Goal: Information Seeking & Learning: Check status

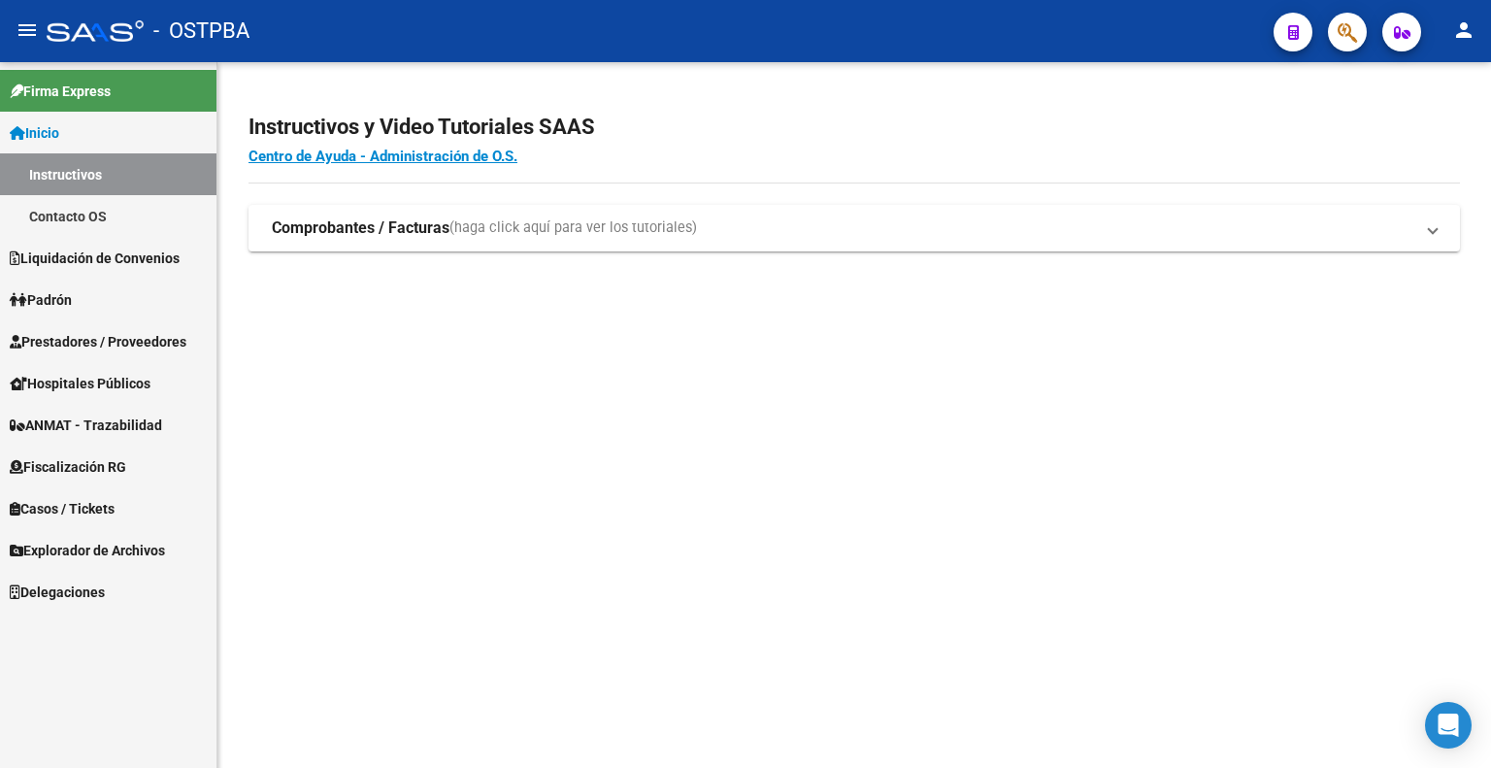
click at [64, 475] on span "Fiscalización RG" at bounding box center [68, 466] width 116 height 21
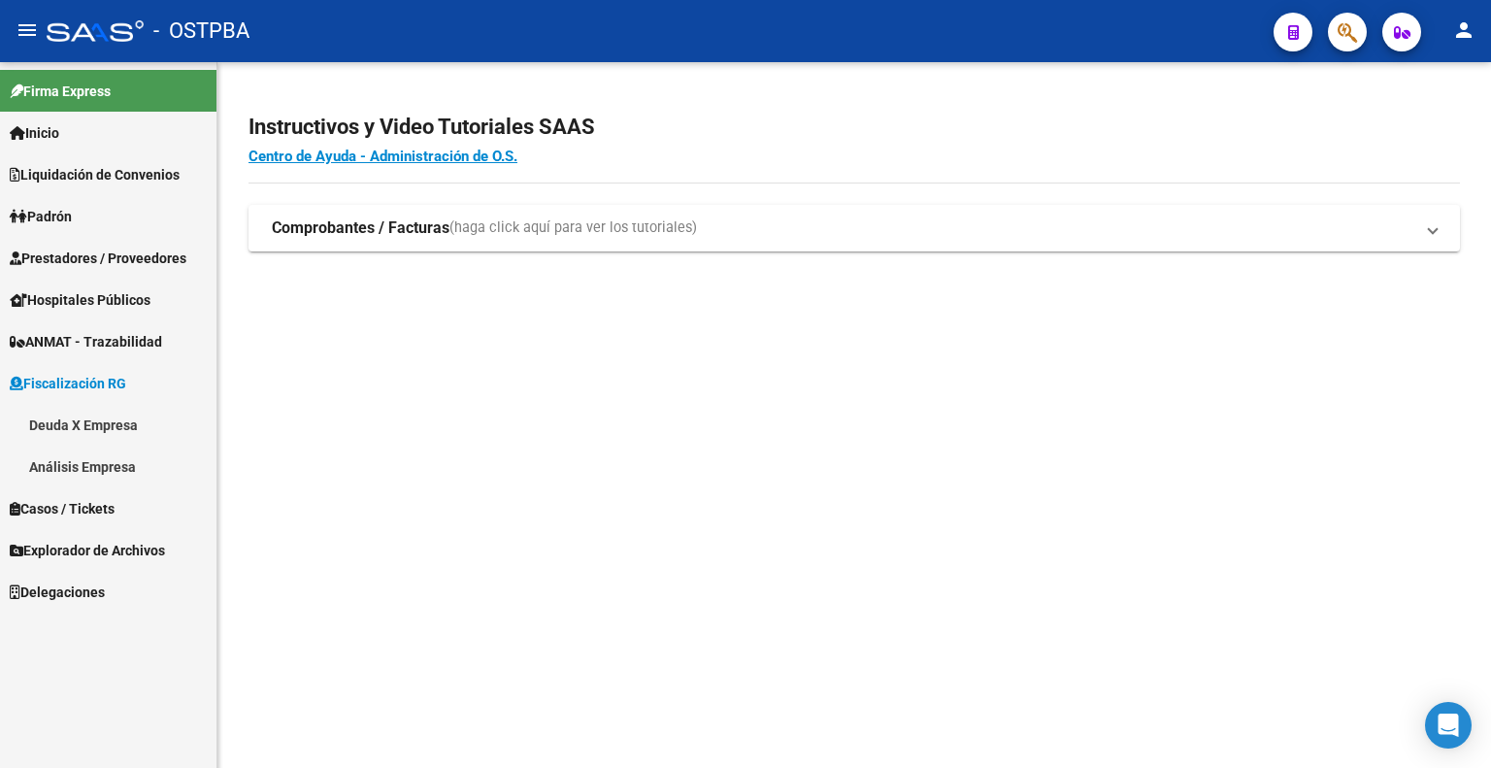
click at [99, 421] on link "Deuda X Empresa" at bounding box center [108, 425] width 216 height 42
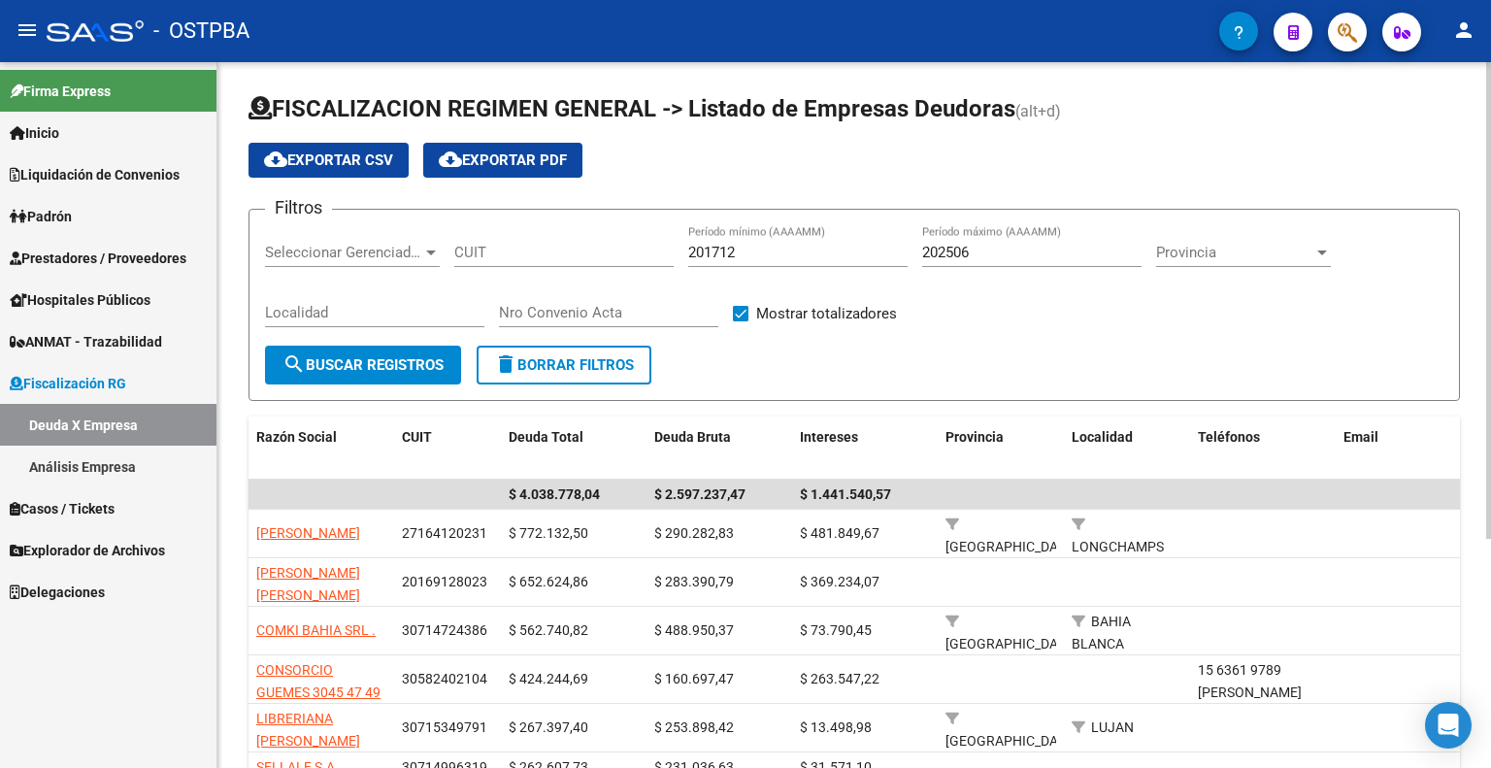
scroll to position [97, 0]
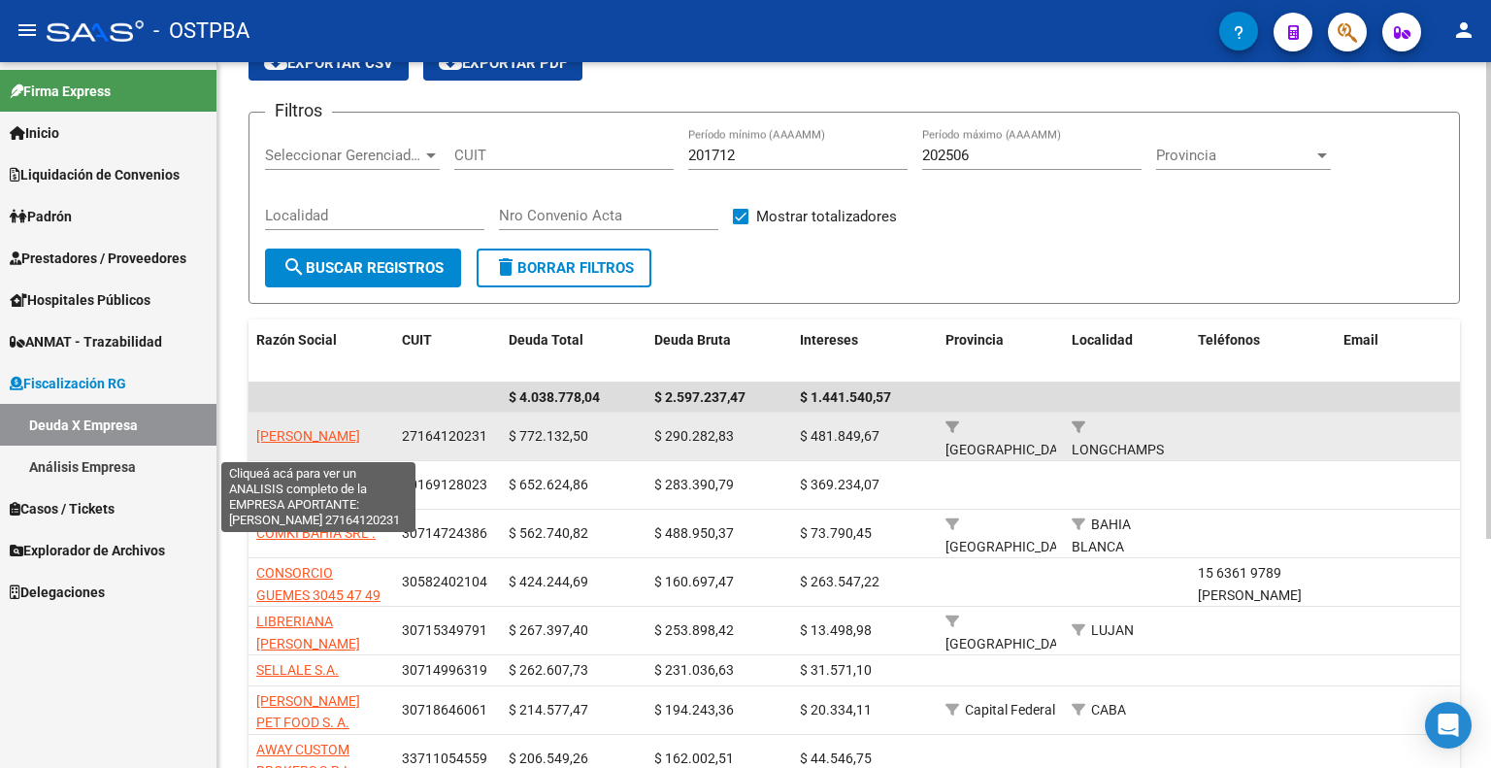
click at [324, 428] on span "FERRARO MARCELA ADRIANA" at bounding box center [308, 436] width 104 height 16
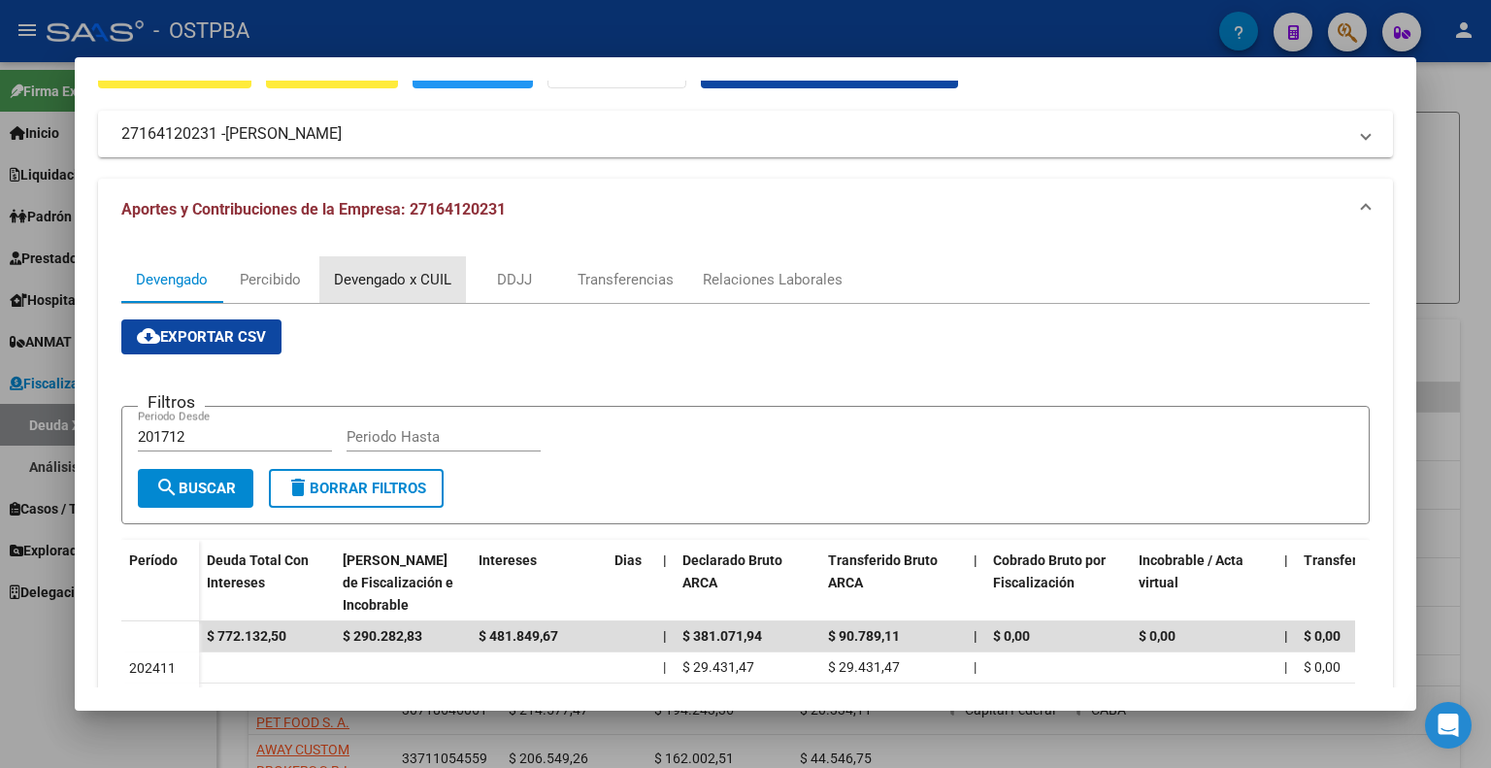
click at [400, 286] on div "Devengado x CUIL" at bounding box center [392, 279] width 117 height 21
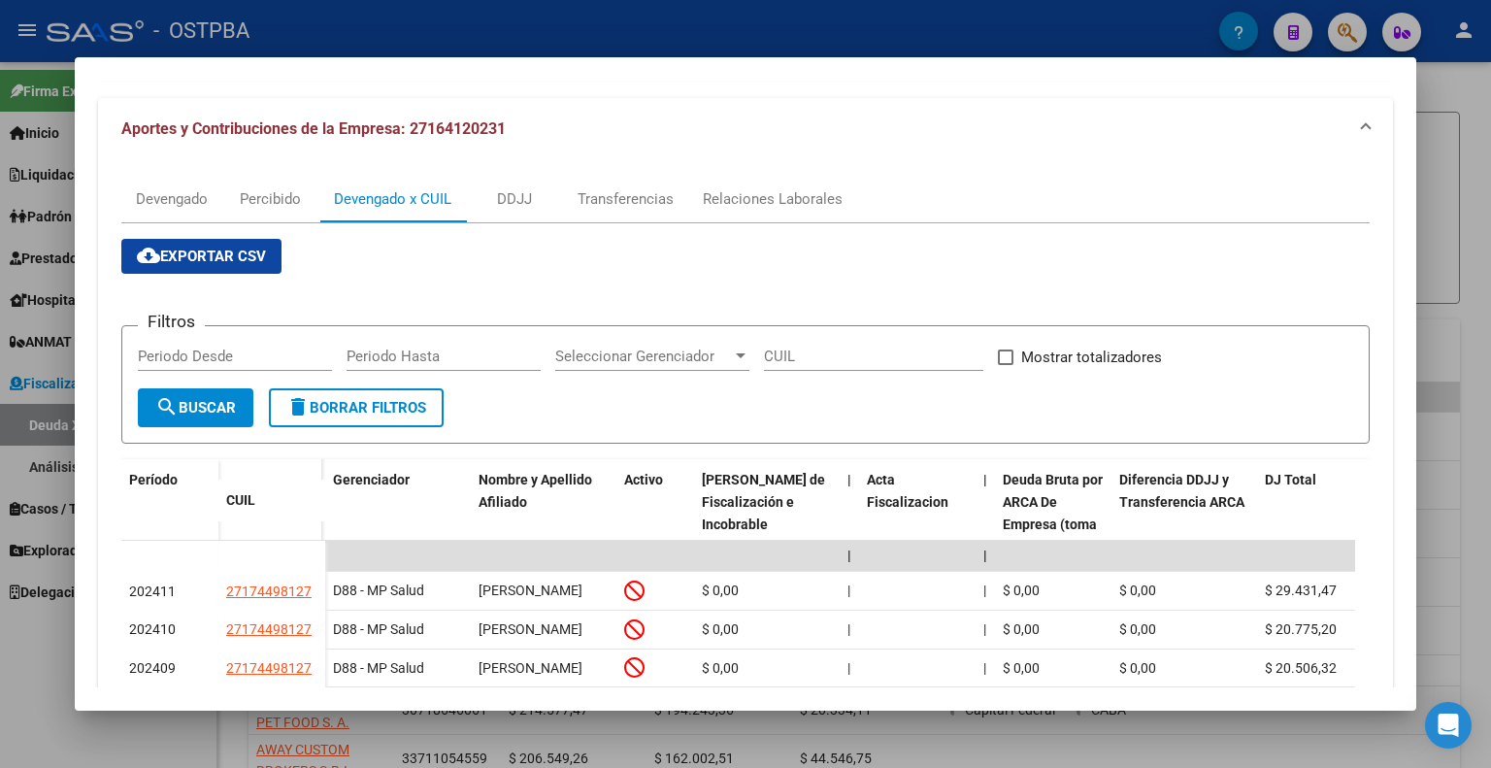
scroll to position [0, 0]
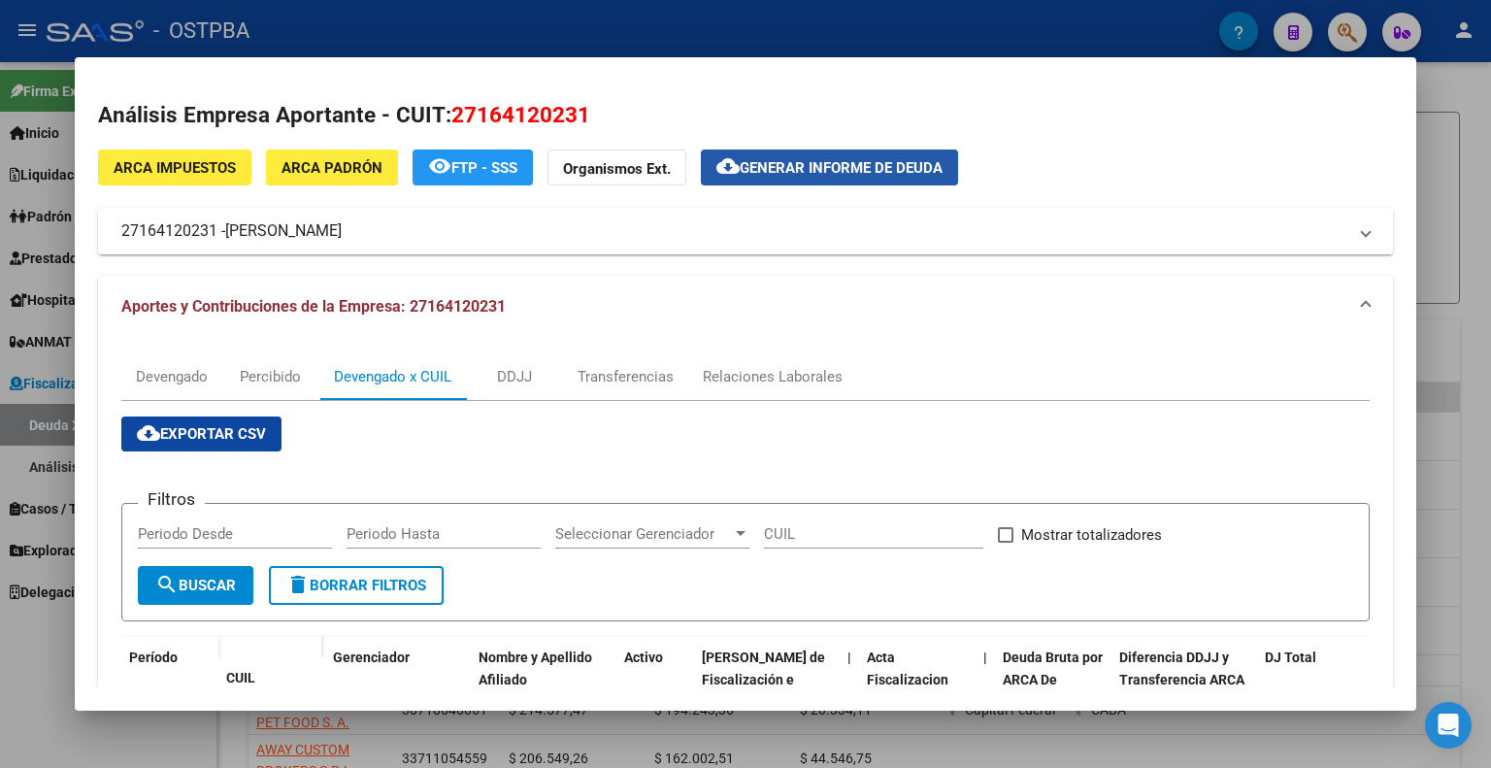
click at [826, 166] on span "Generar informe de deuda" at bounding box center [841, 167] width 203 height 17
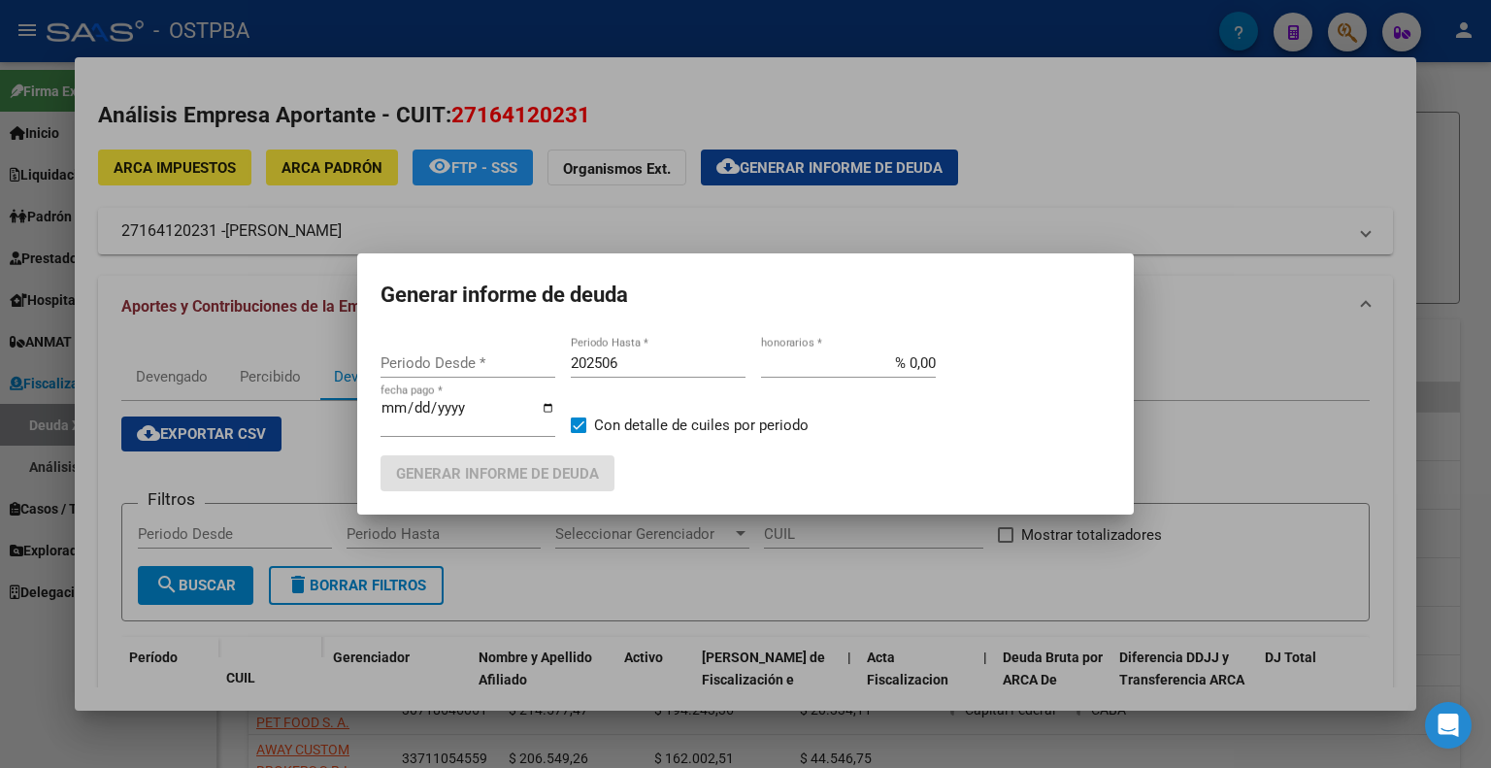
type input "201712"
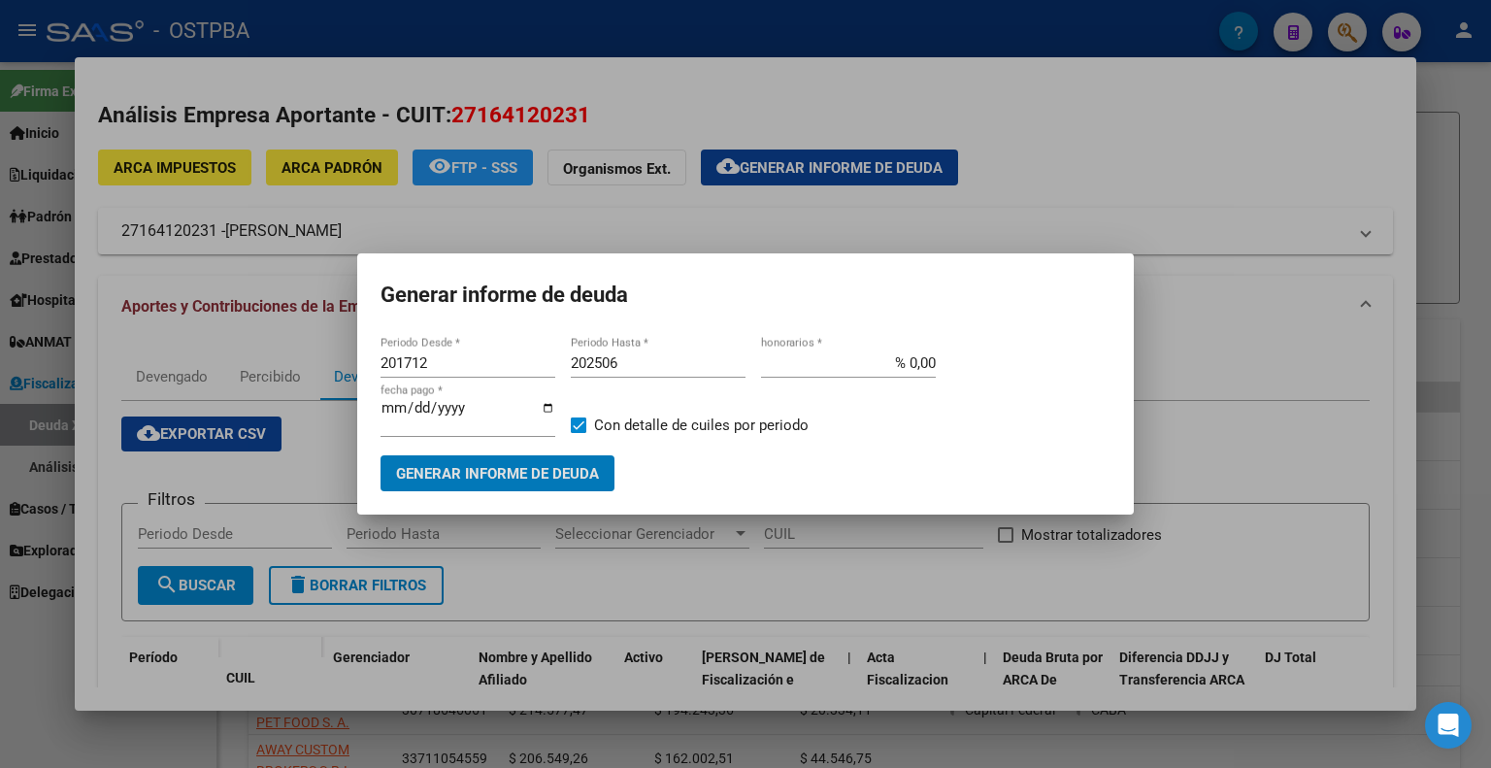
click at [550, 473] on span "Generar informe de deuda" at bounding box center [497, 473] width 203 height 17
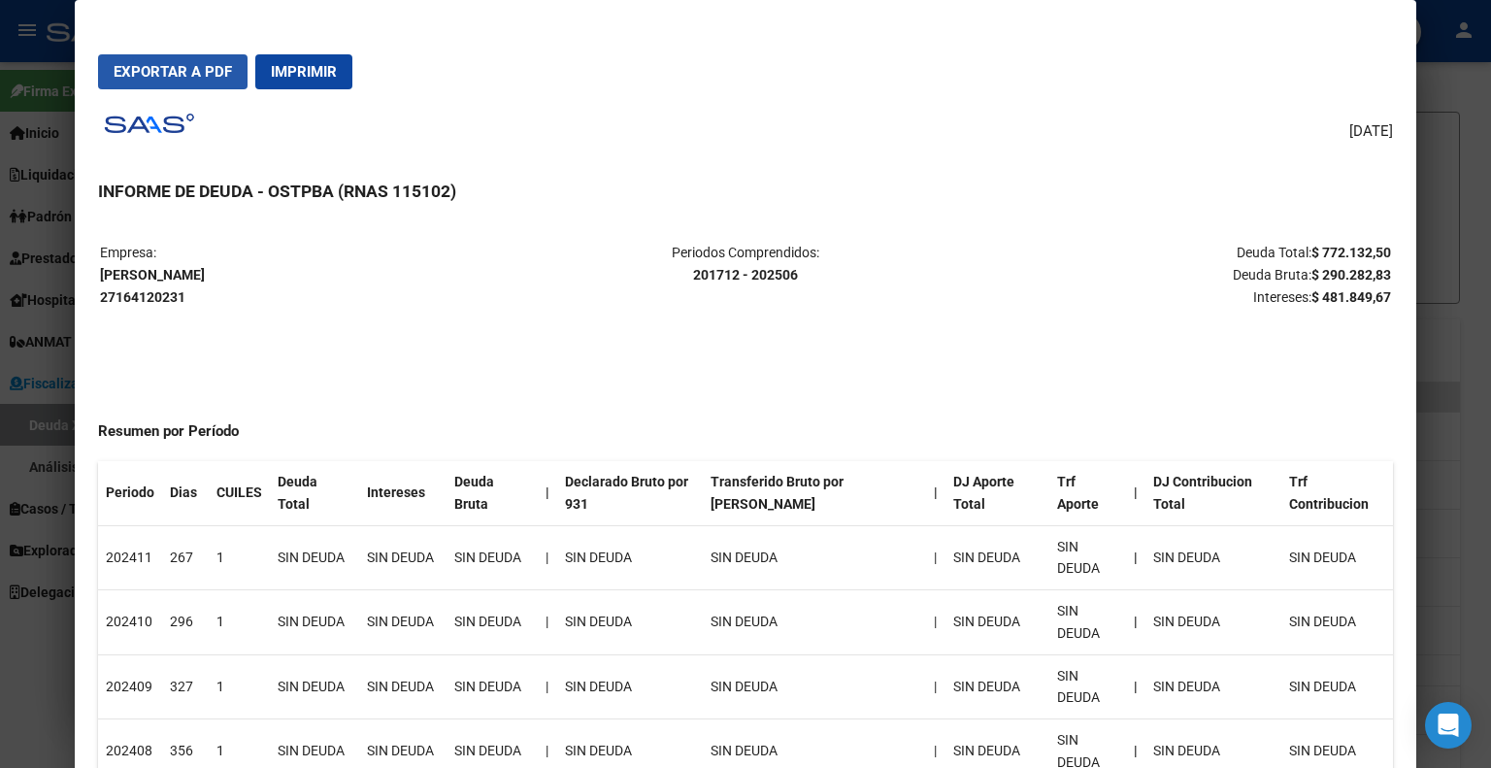
click at [222, 69] on span "Exportar a PDF" at bounding box center [173, 71] width 118 height 17
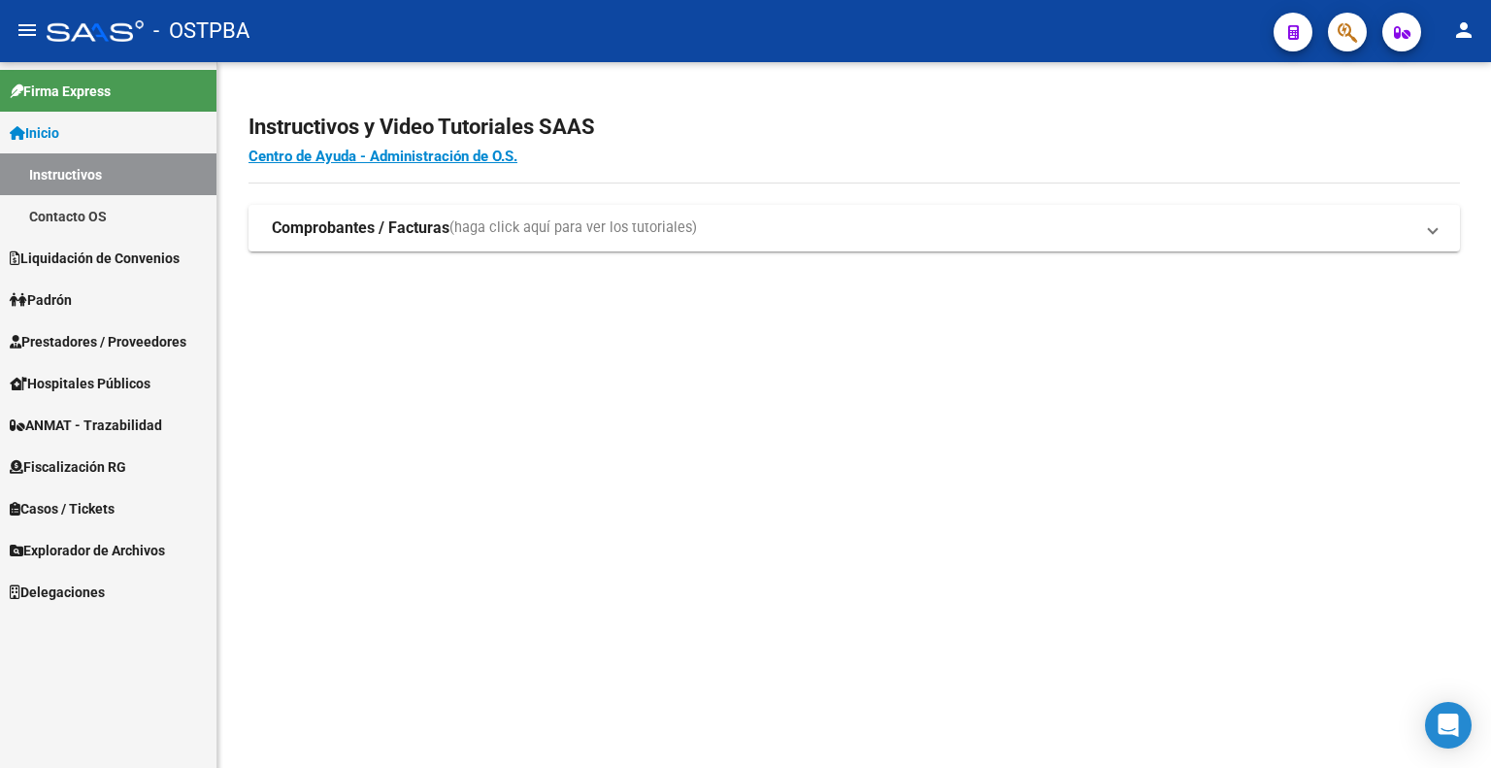
click at [1351, 33] on icon "button" at bounding box center [1347, 32] width 19 height 22
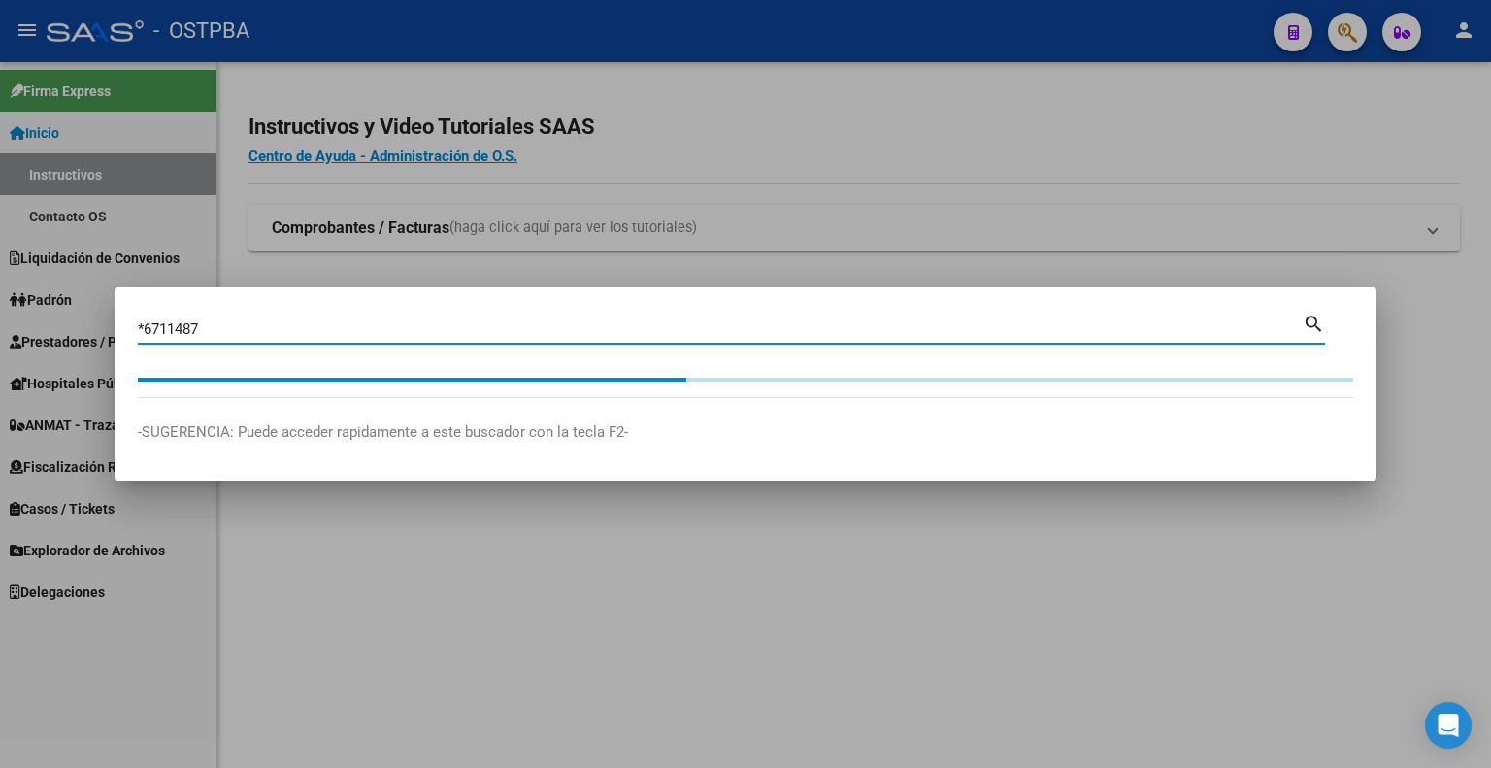
click at [627, 336] on input "*6711487" at bounding box center [720, 328] width 1165 height 17
click at [560, 321] on mat-dialog-content "*6711487 Buscar (apellido, dni, [PERSON_NAME], [PERSON_NAME], cuit, obra social…" at bounding box center [746, 354] width 1262 height 87
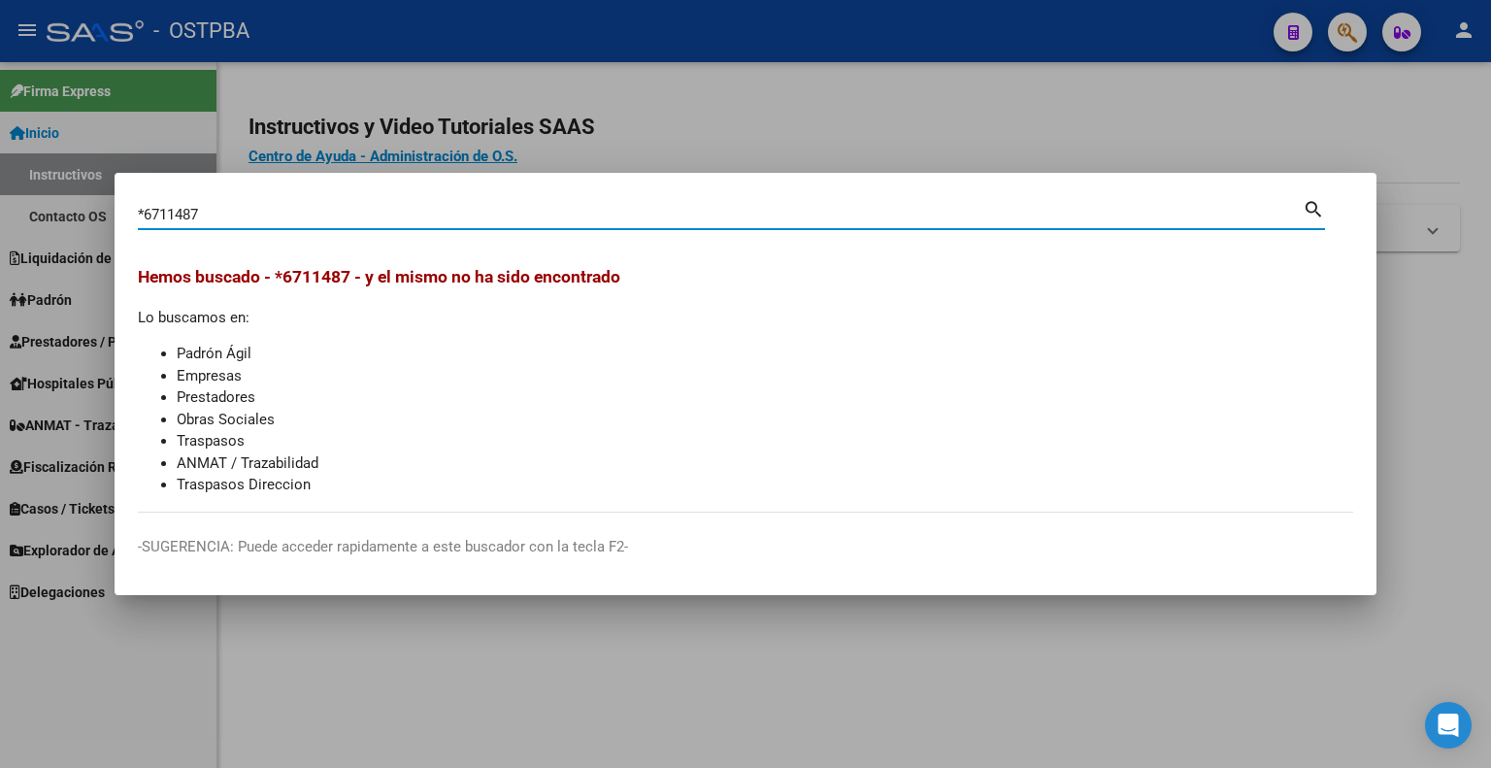
click at [560, 321] on div "Hemos buscado - *6711487 - y el mismo no ha sido encontrado Lo buscamos en: Pad…" at bounding box center [745, 380] width 1215 height 232
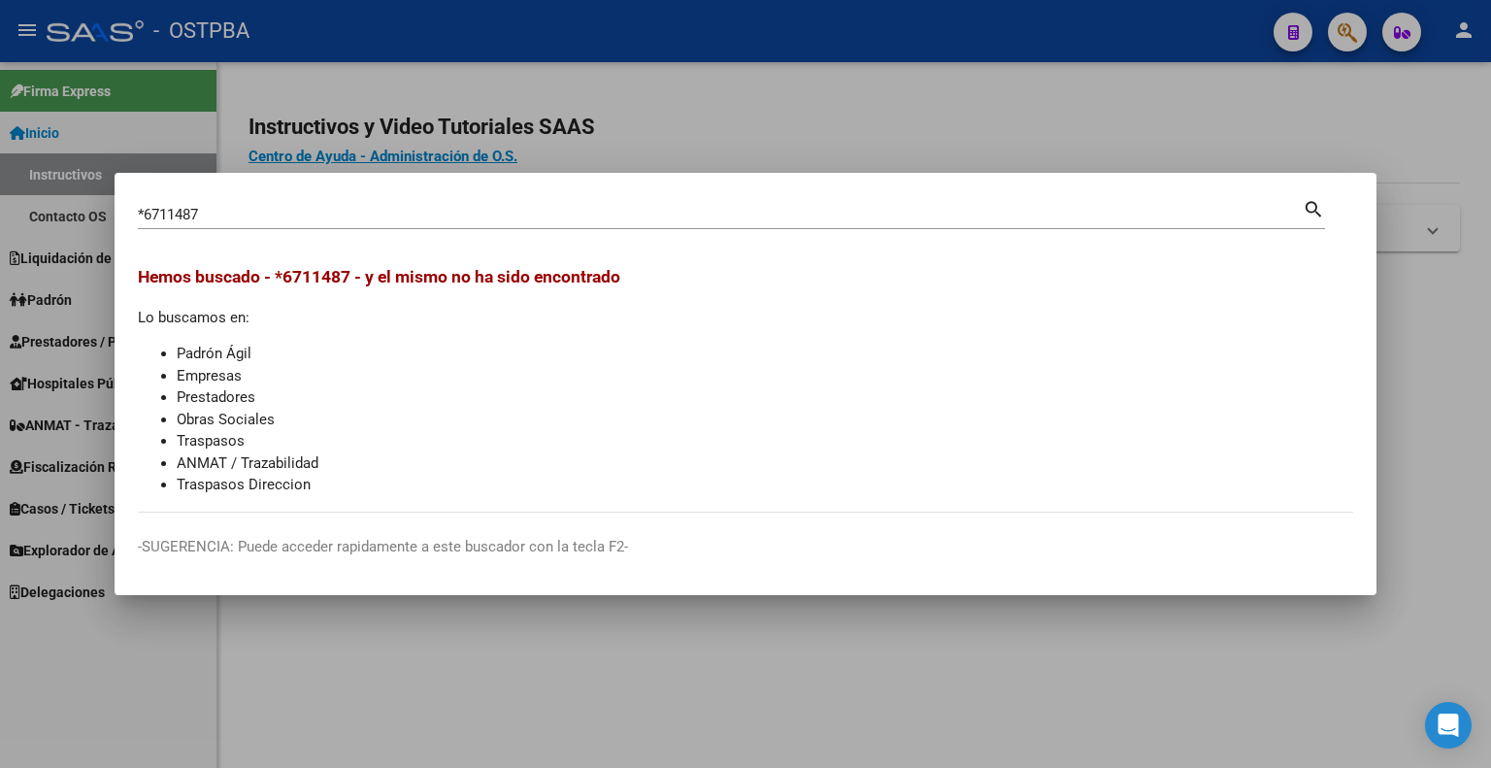
click at [290, 194] on mat-dialog-container "*6711487 Buscar (apellido, dni, cuil, nro traspaso, cuit, obra social) search H…" at bounding box center [746, 384] width 1262 height 423
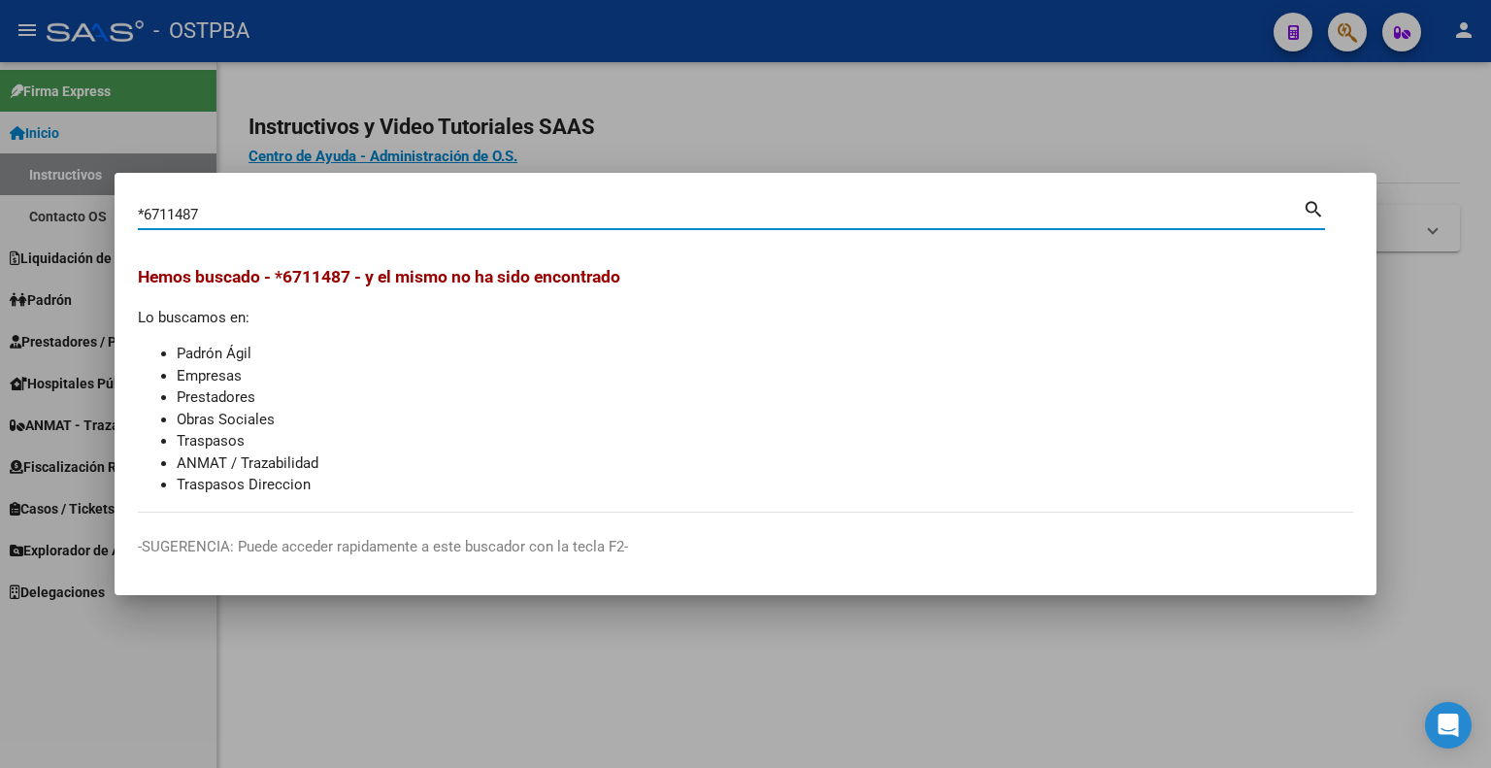
click at [265, 221] on input "*6711487" at bounding box center [720, 214] width 1165 height 17
click at [265, 220] on input "*6711487" at bounding box center [720, 214] width 1165 height 17
type input "*"
type input "93400487"
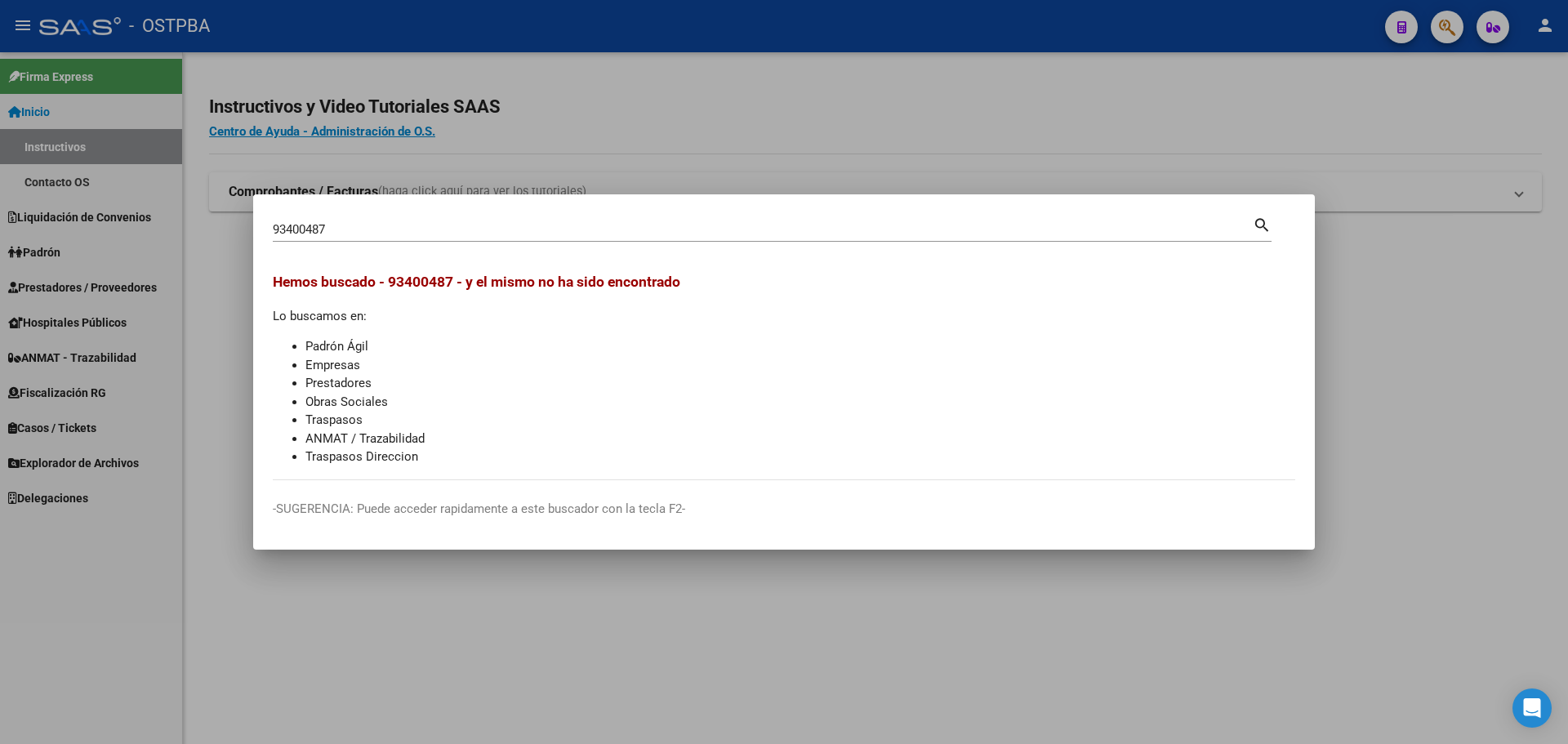
click at [385, 212] on mat-dialog-container "93400487 Buscar (apellido, dni, cuil, nro traspaso, cuit, obra social) search H…" at bounding box center [784, 372] width 1062 height 356
click at [375, 223] on input "93400487" at bounding box center [762, 229] width 980 height 14
type input "17449812"
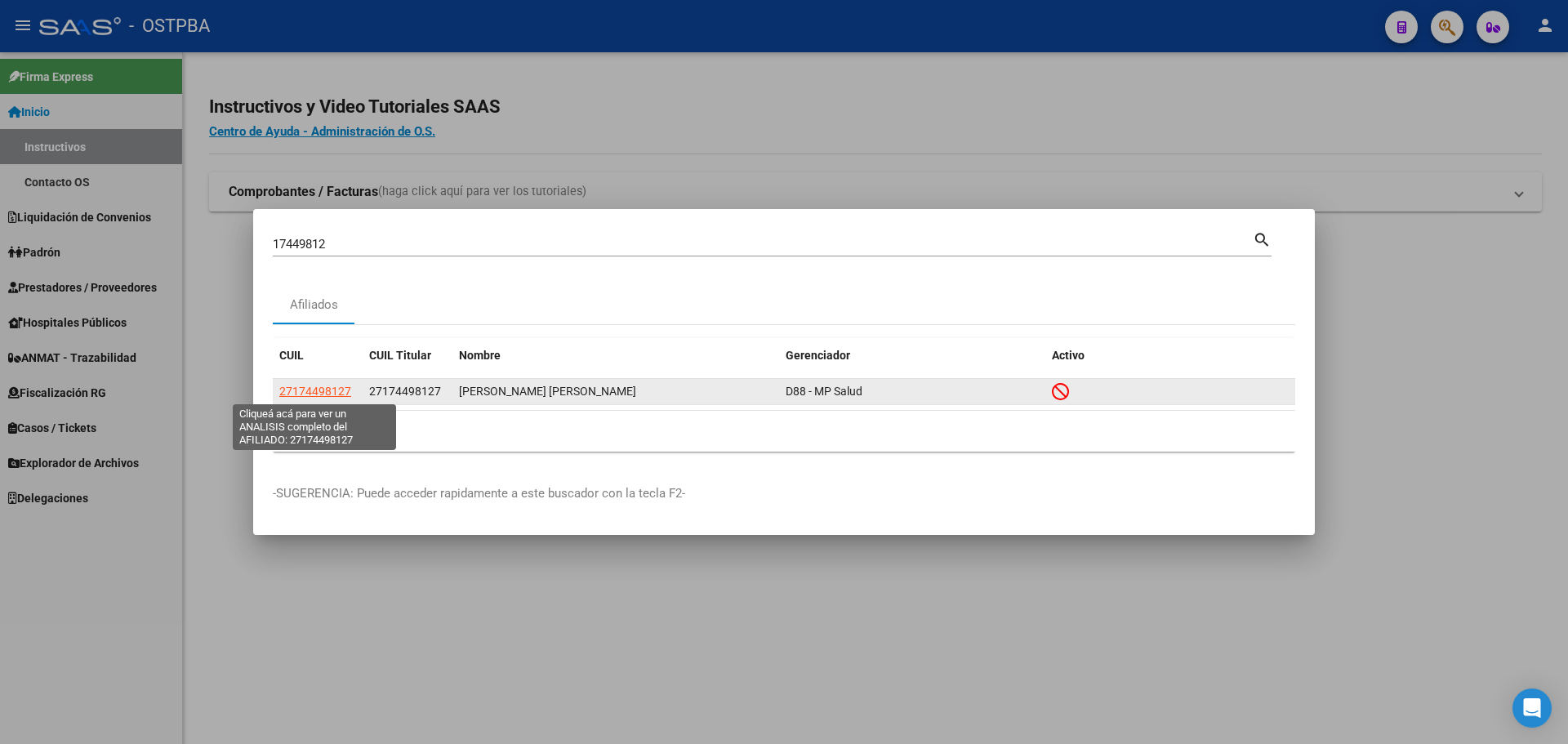
click at [315, 396] on span "27174498127" at bounding box center [315, 391] width 72 height 13
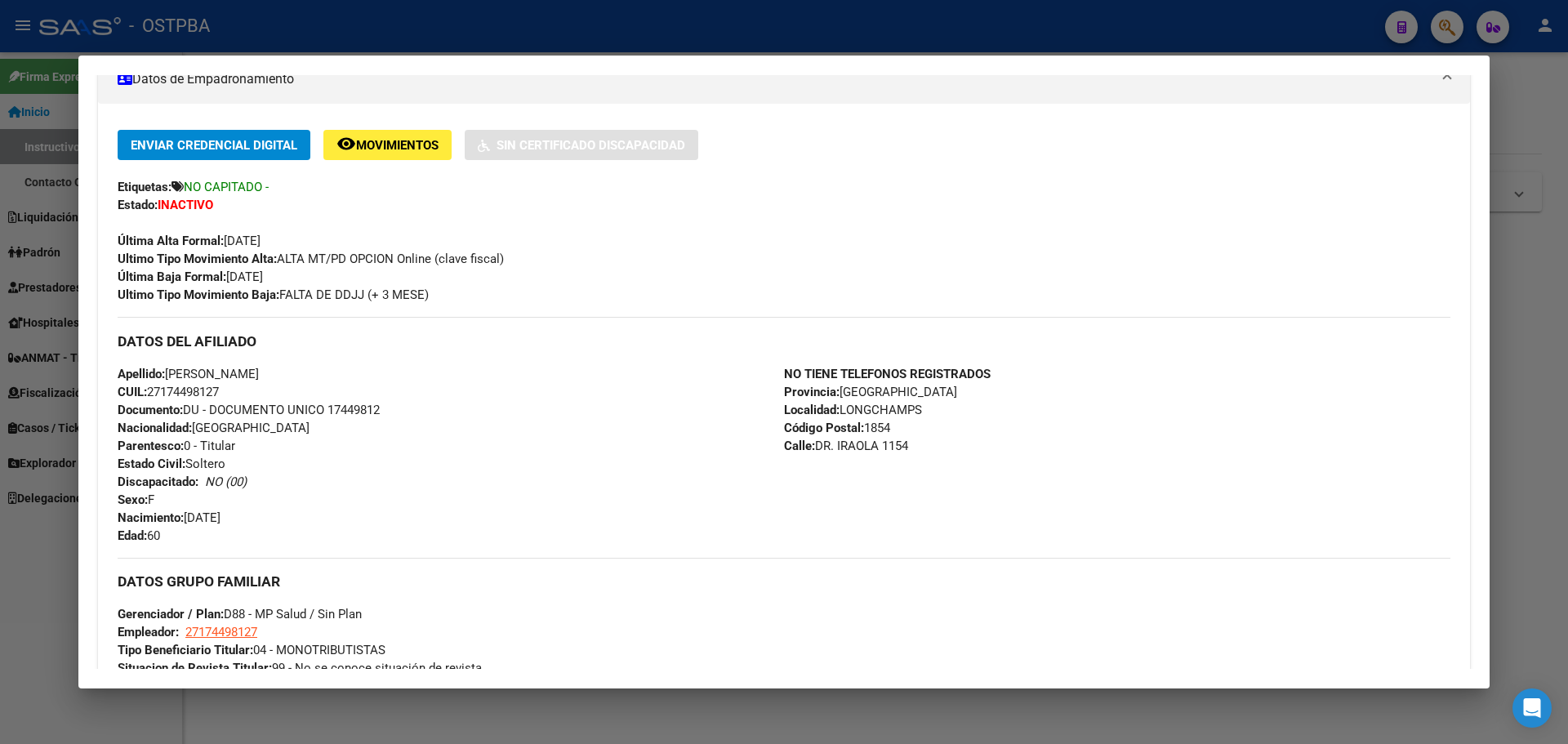
scroll to position [327, 0]
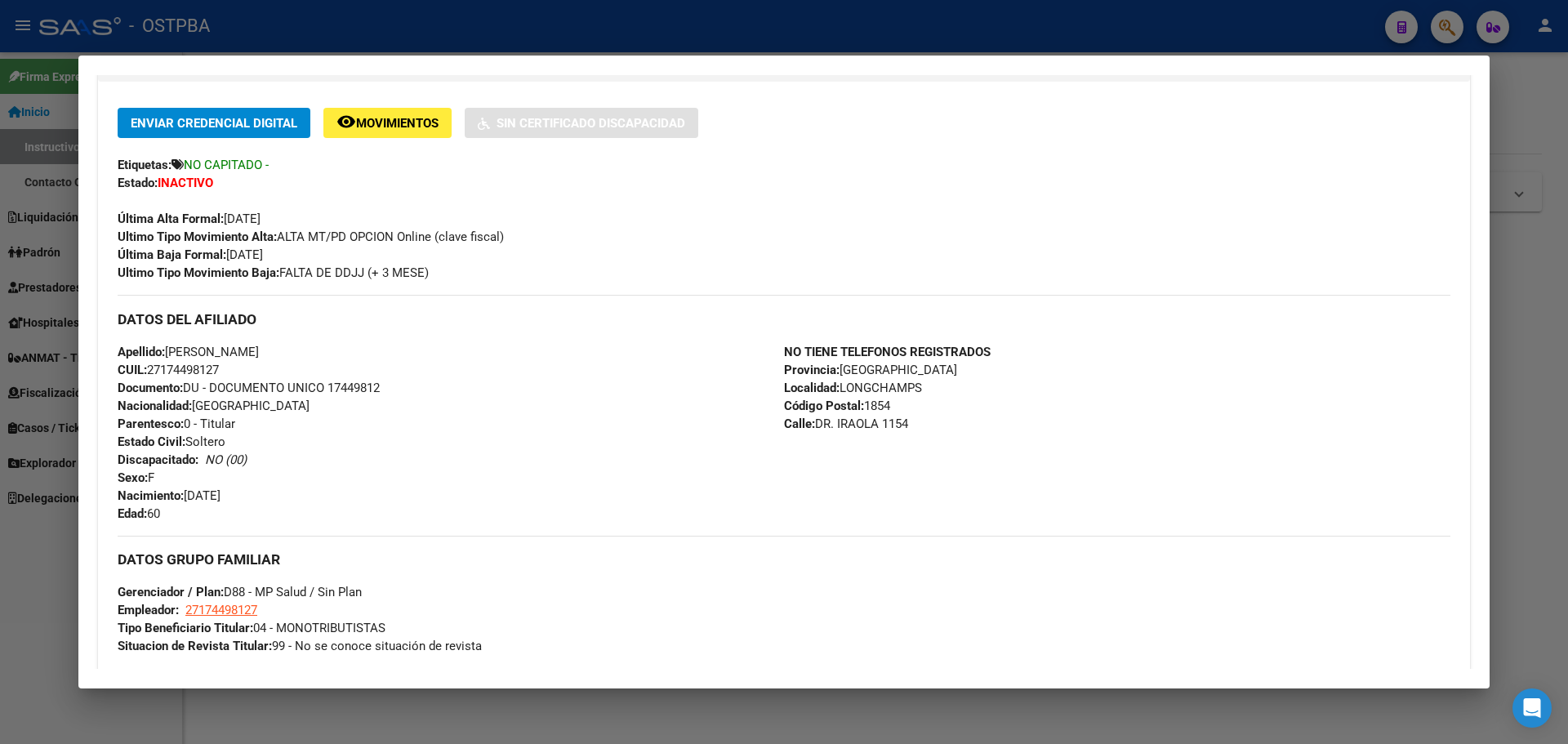
click at [218, 368] on span "CUIL: 27174498127" at bounding box center [168, 369] width 101 height 14
copy span "27174498127"
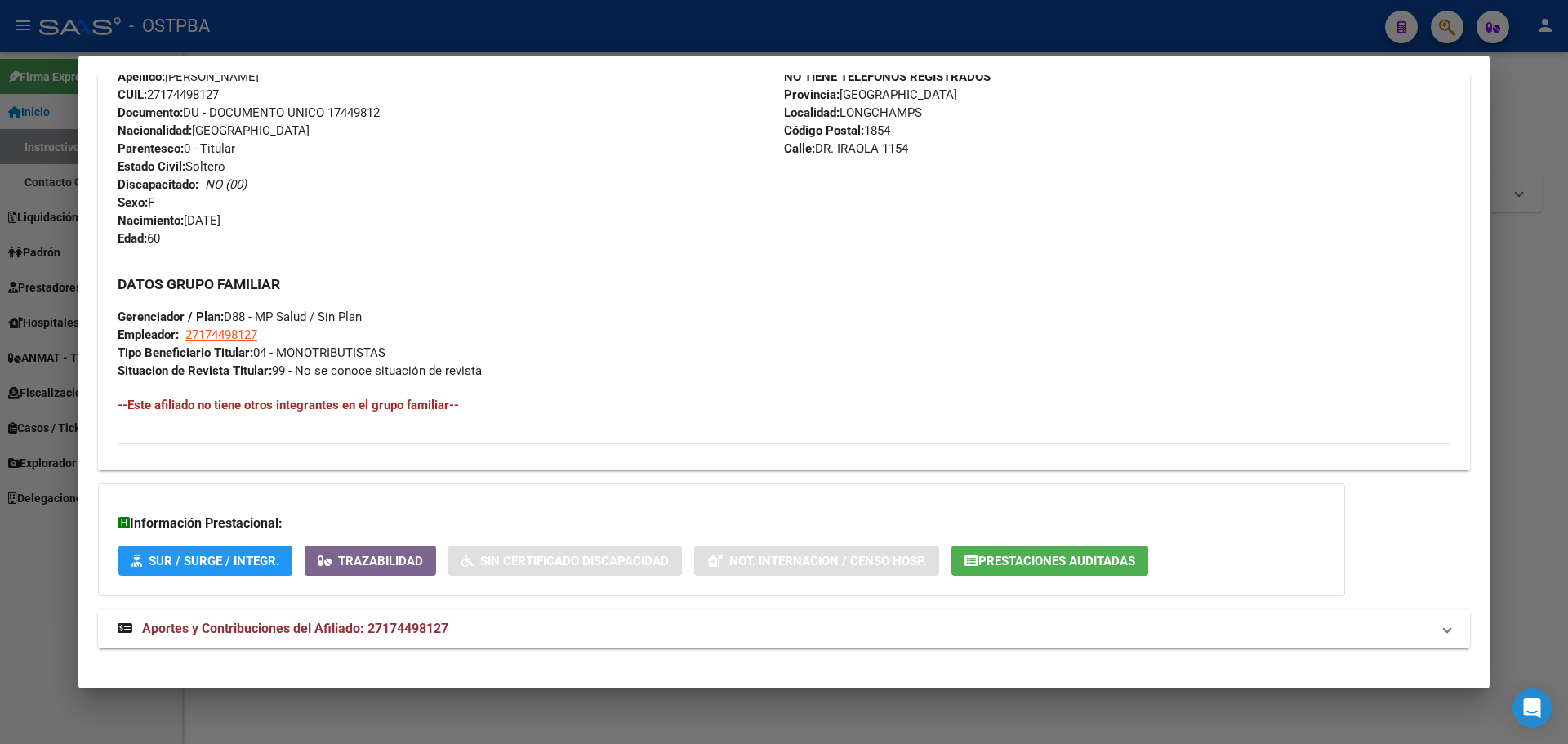
scroll to position [619, 0]
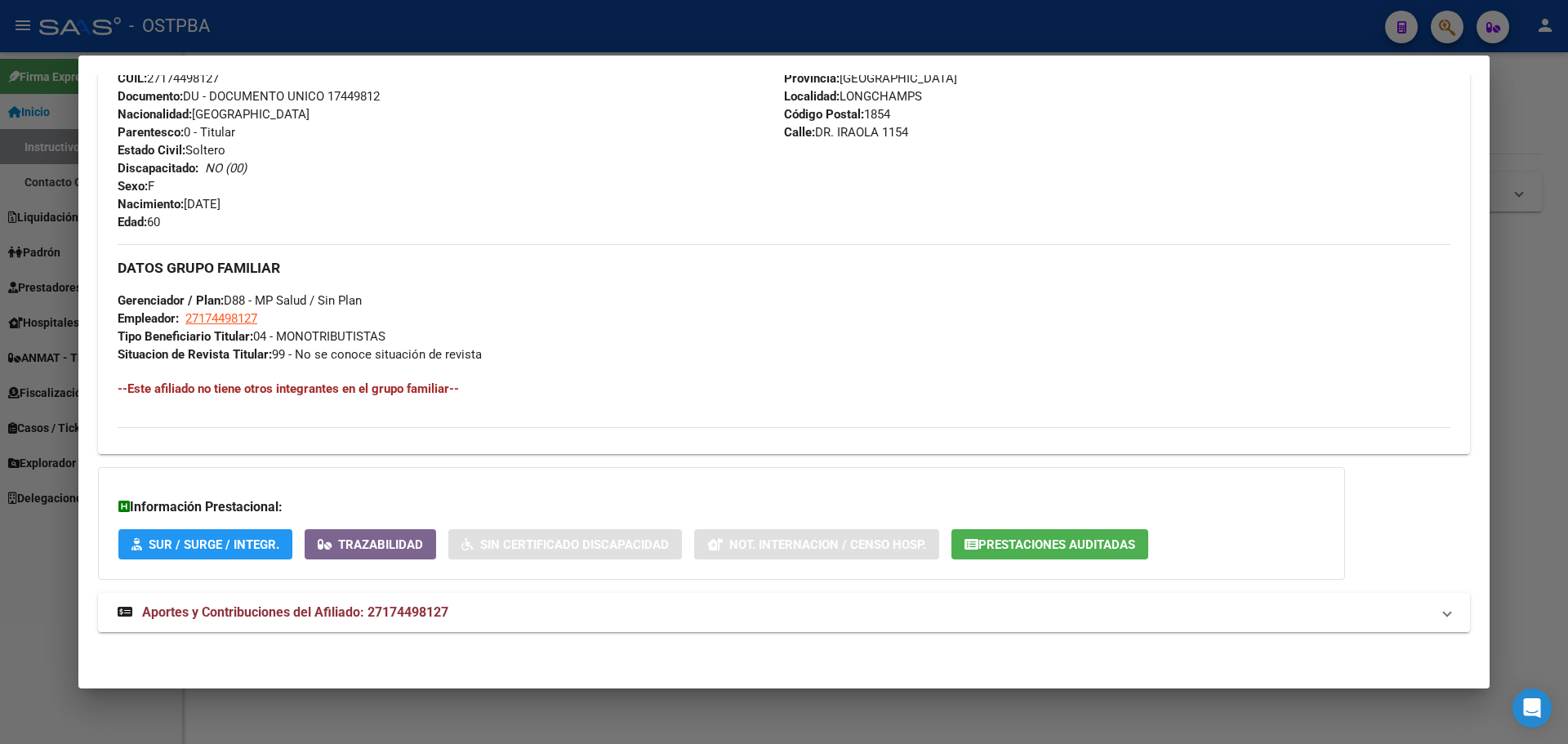
click at [998, 547] on span "Prestaciones Auditadas" at bounding box center [1057, 545] width 156 height 14
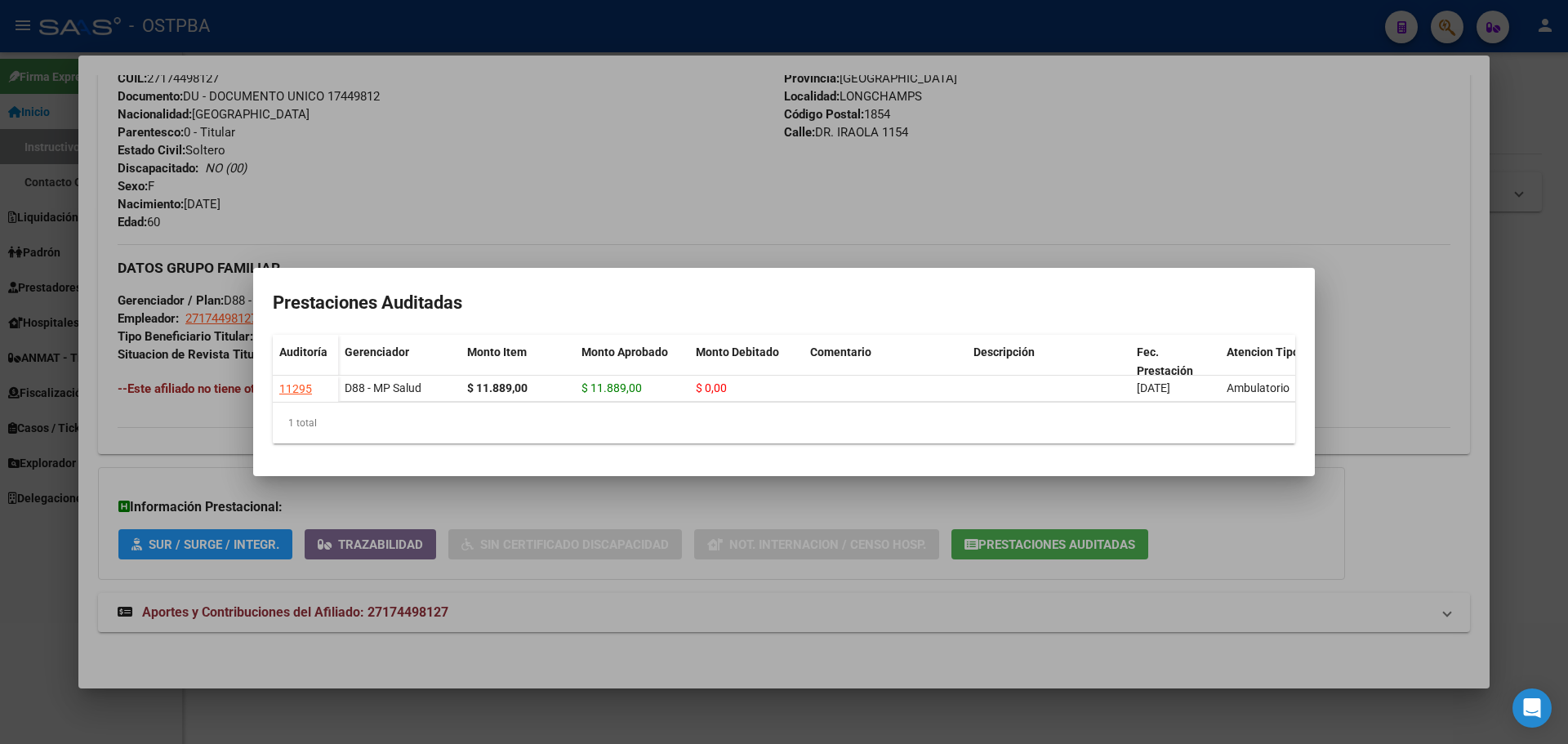
click at [626, 141] on div at bounding box center [784, 372] width 1568 height 744
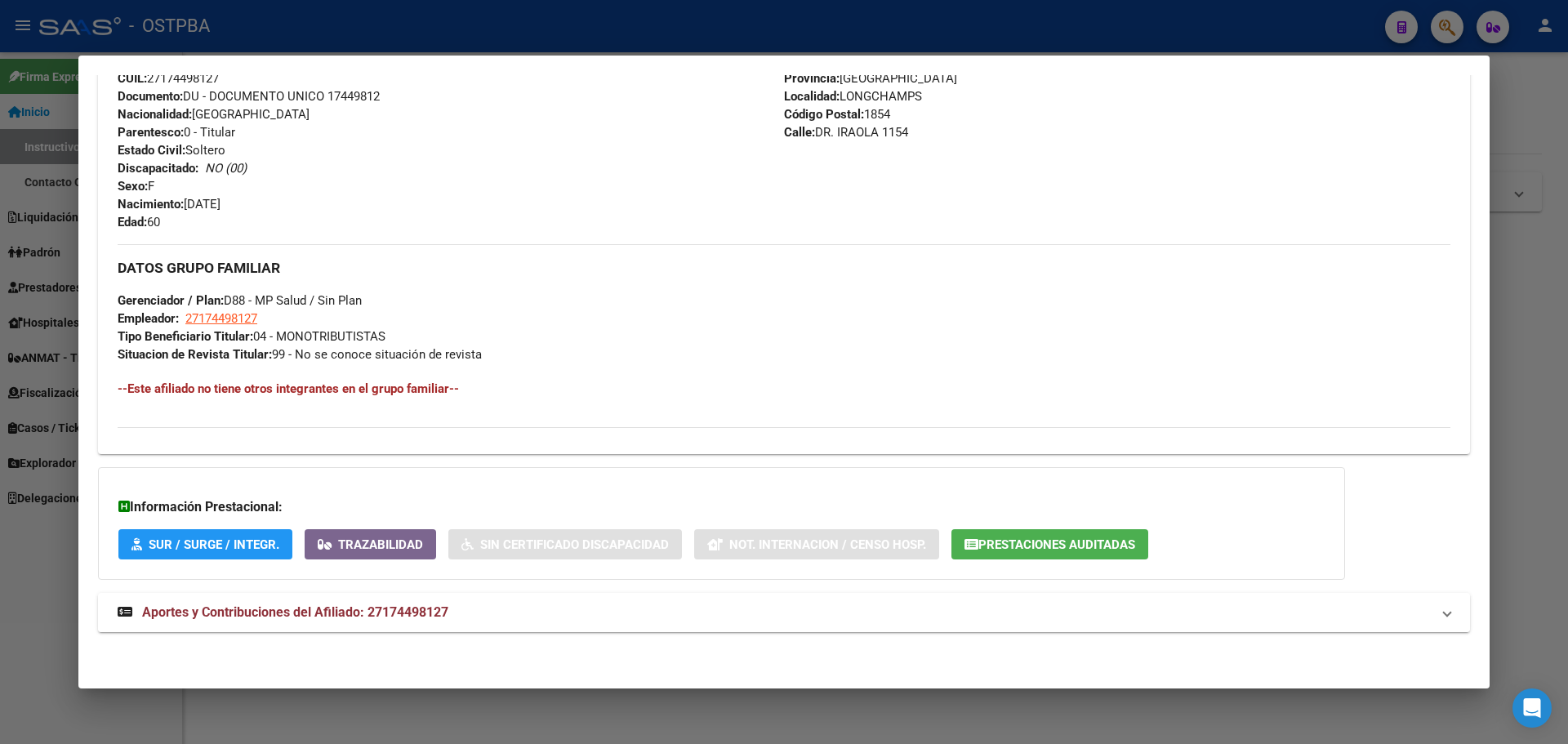
click at [347, 608] on span "Aportes y Contribuciones del Afiliado: 27174498127" at bounding box center [295, 612] width 306 height 15
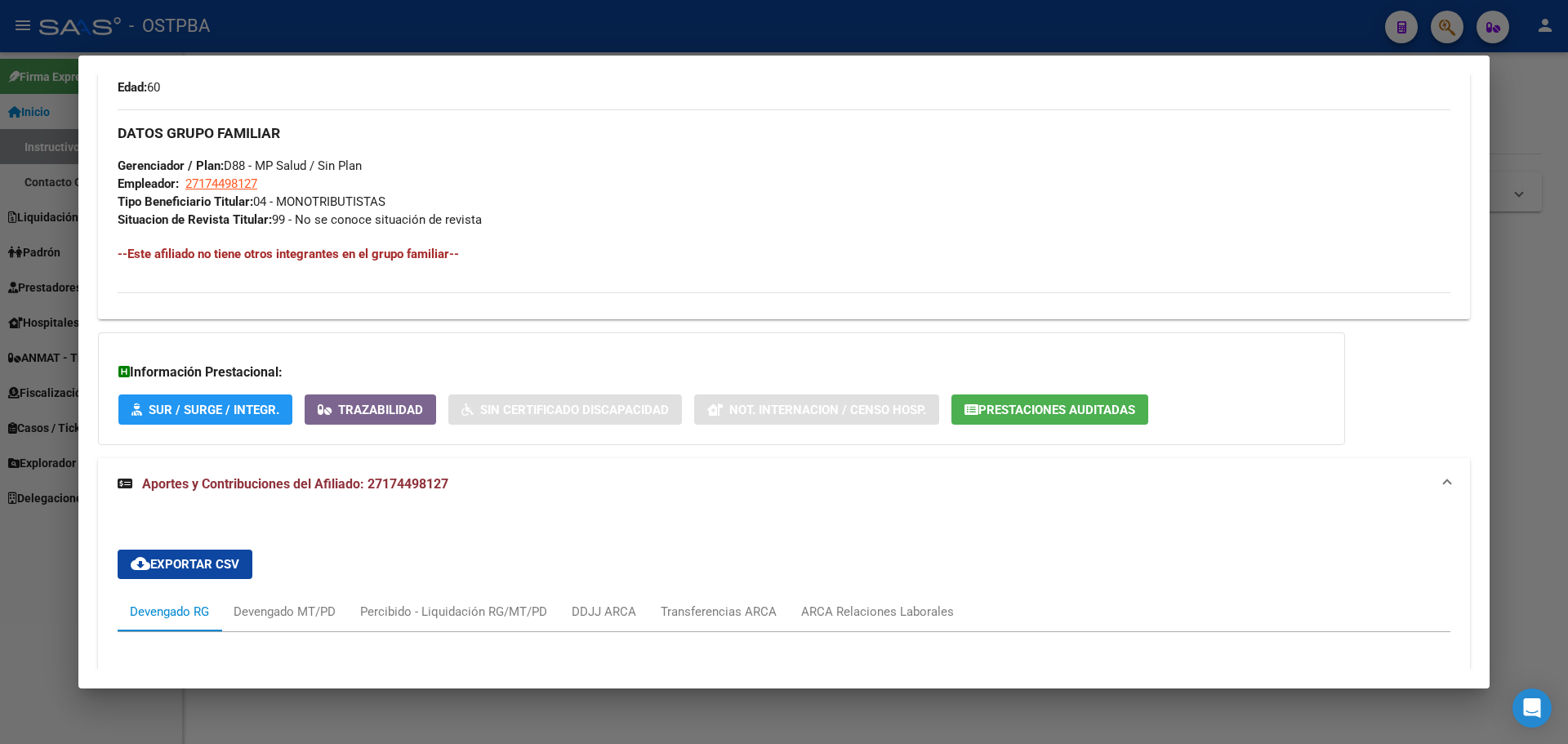
scroll to position [773, 0]
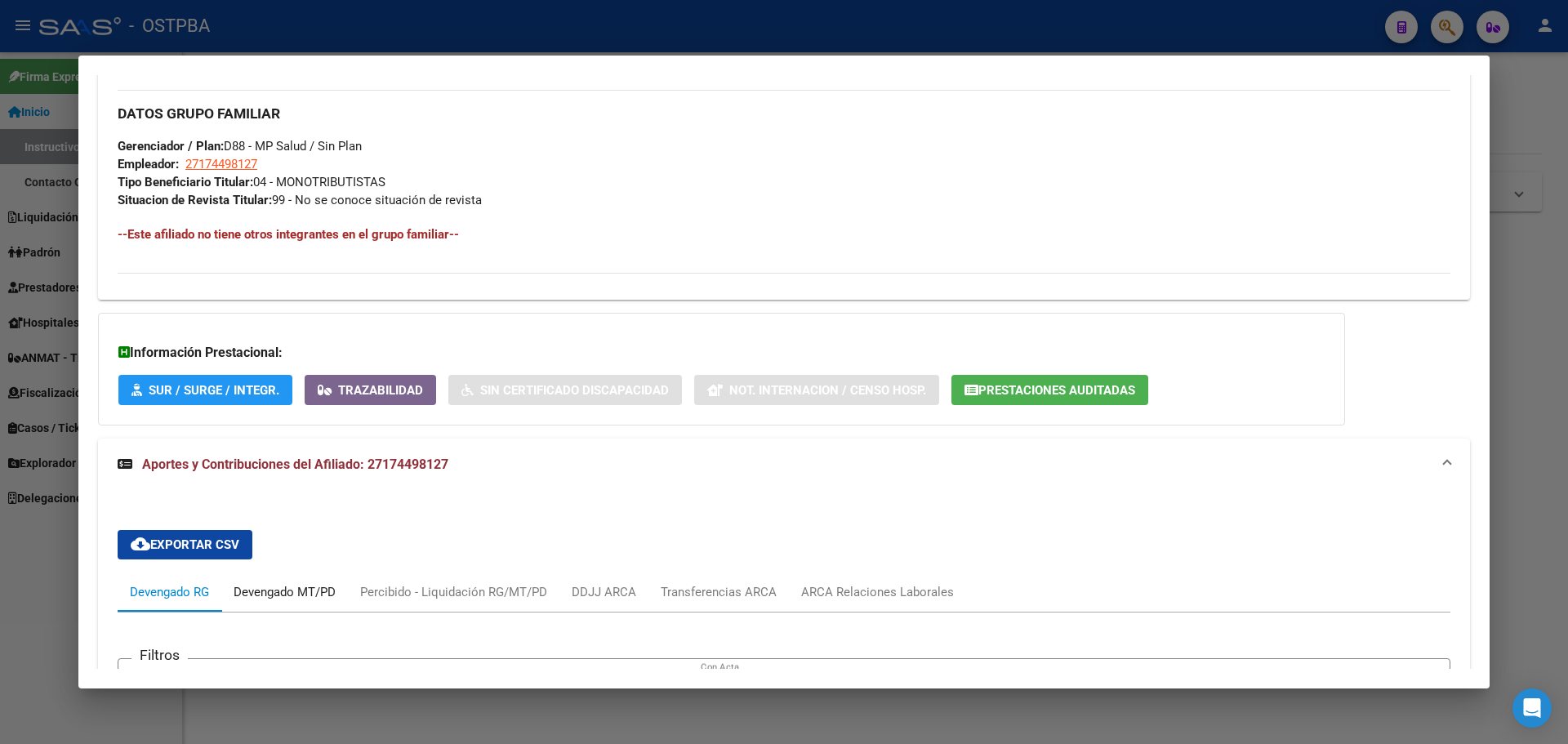
click at [275, 593] on div "Devengado MT/PD" at bounding box center [284, 592] width 102 height 18
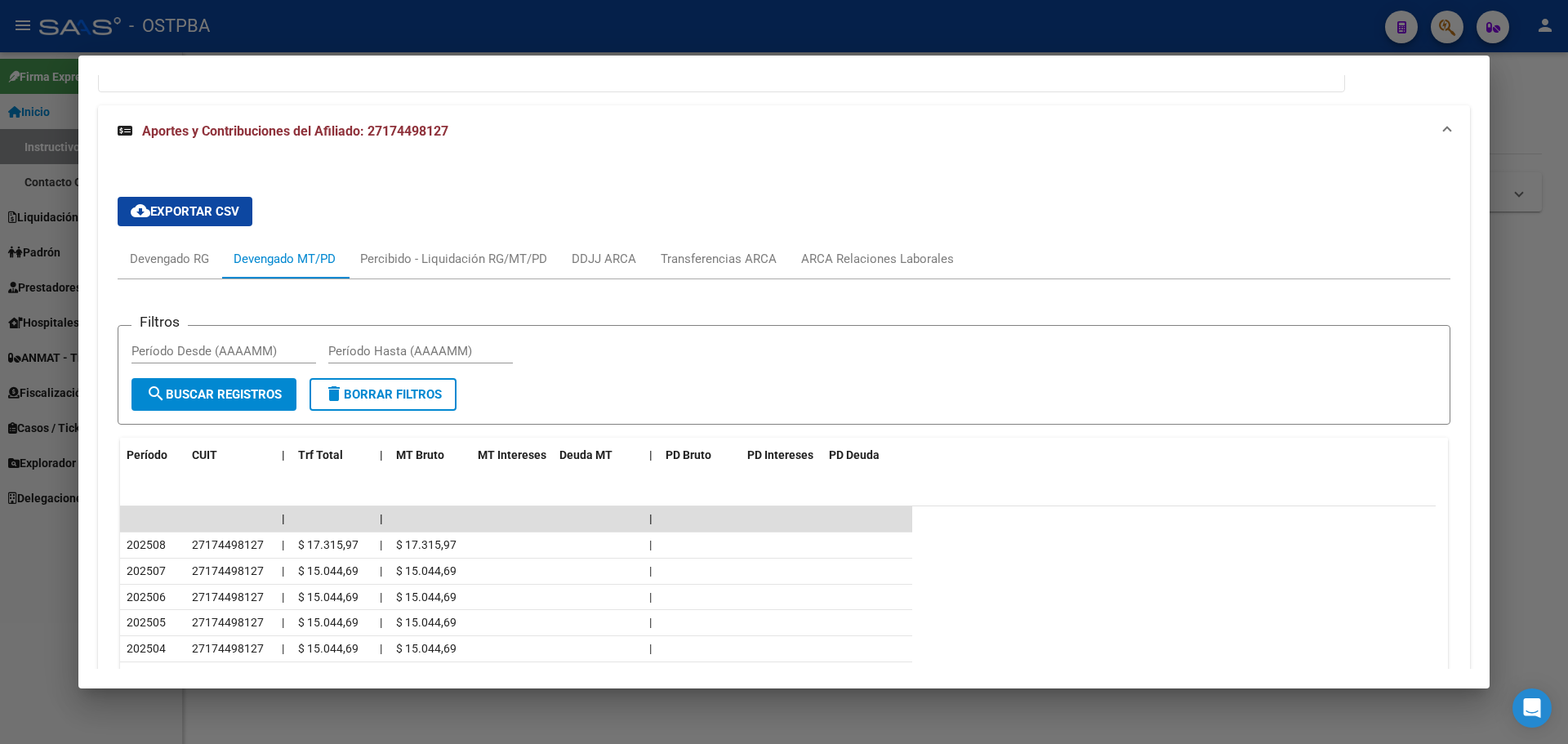
scroll to position [1099, 0]
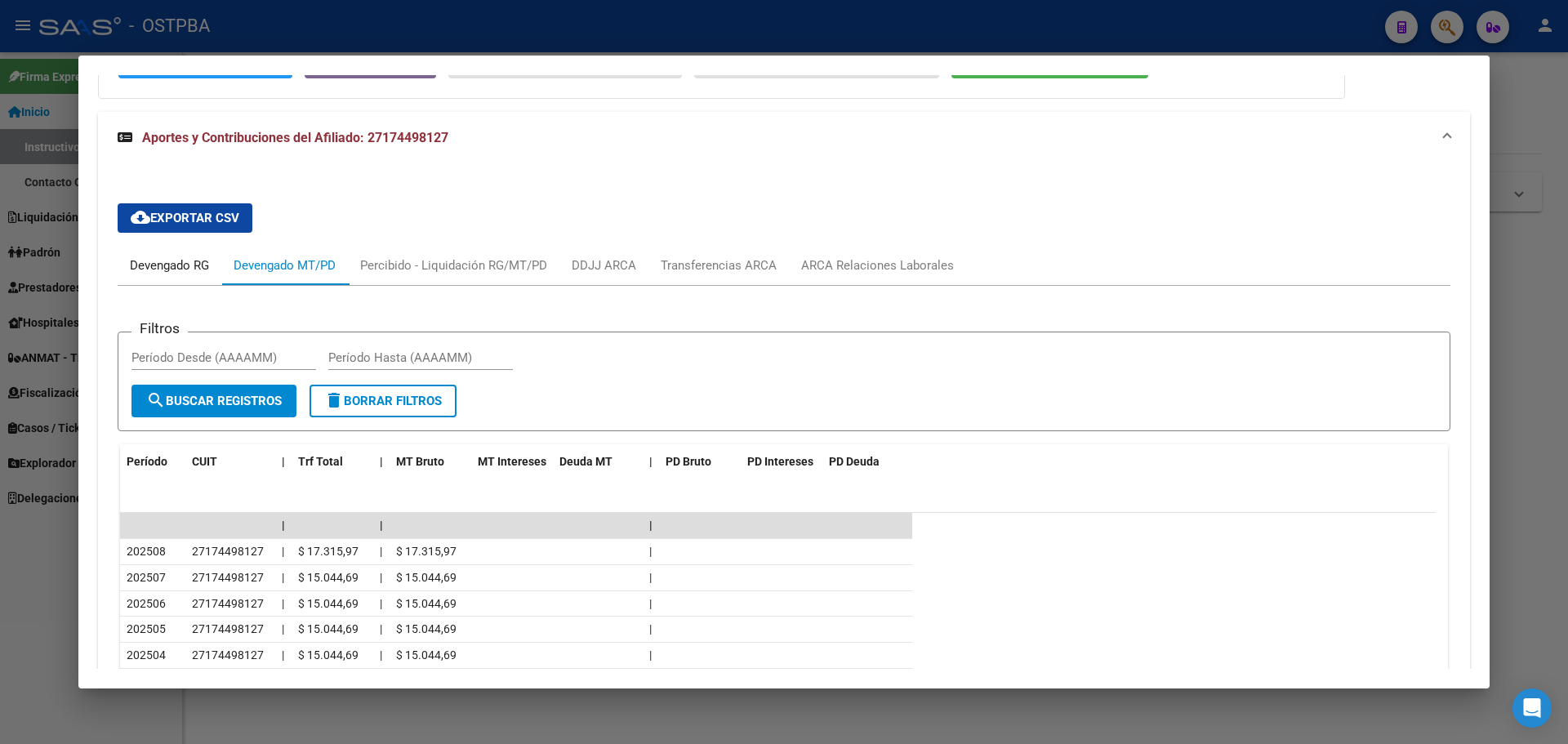
click at [172, 267] on div "Devengado RG" at bounding box center [169, 265] width 79 height 18
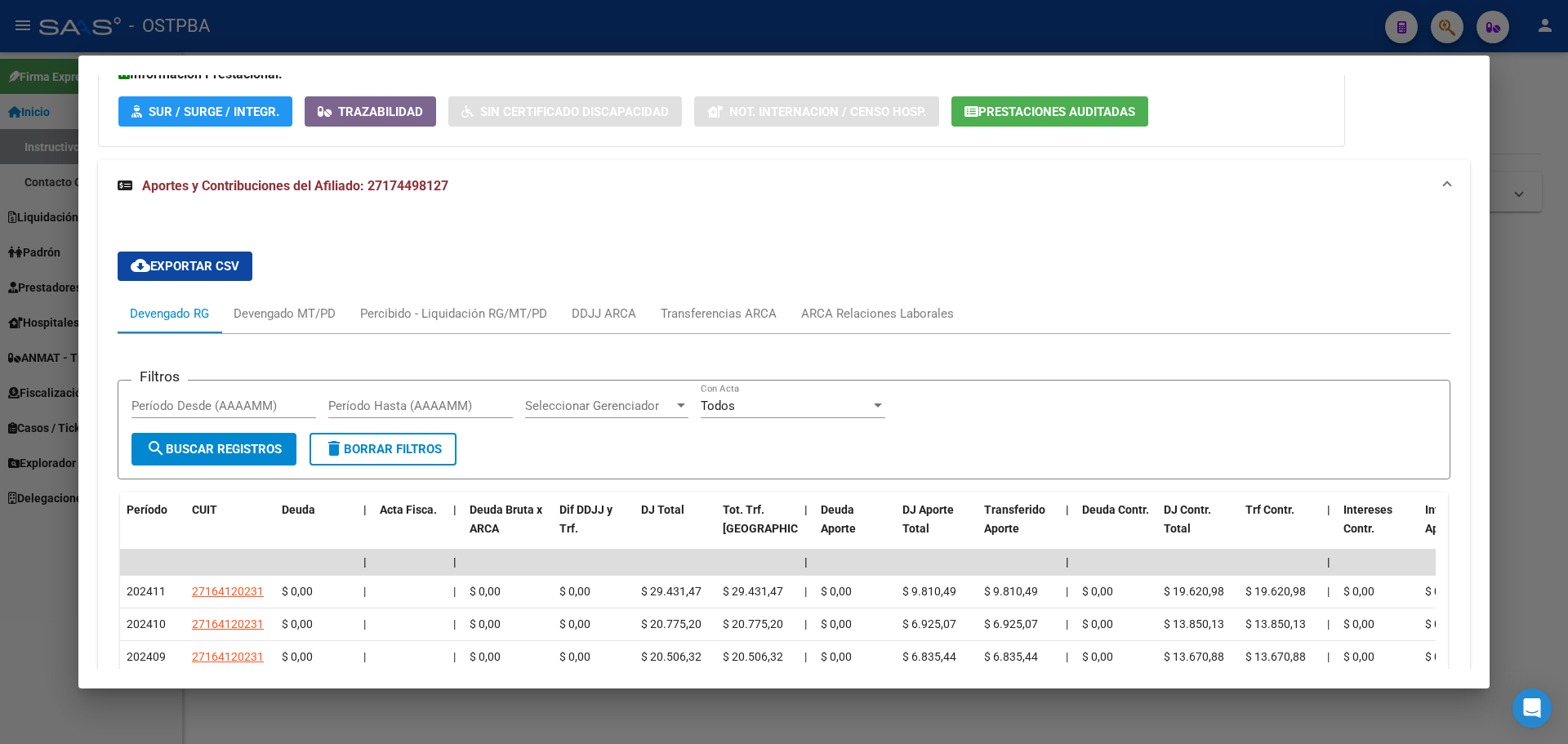
scroll to position [1018, 0]
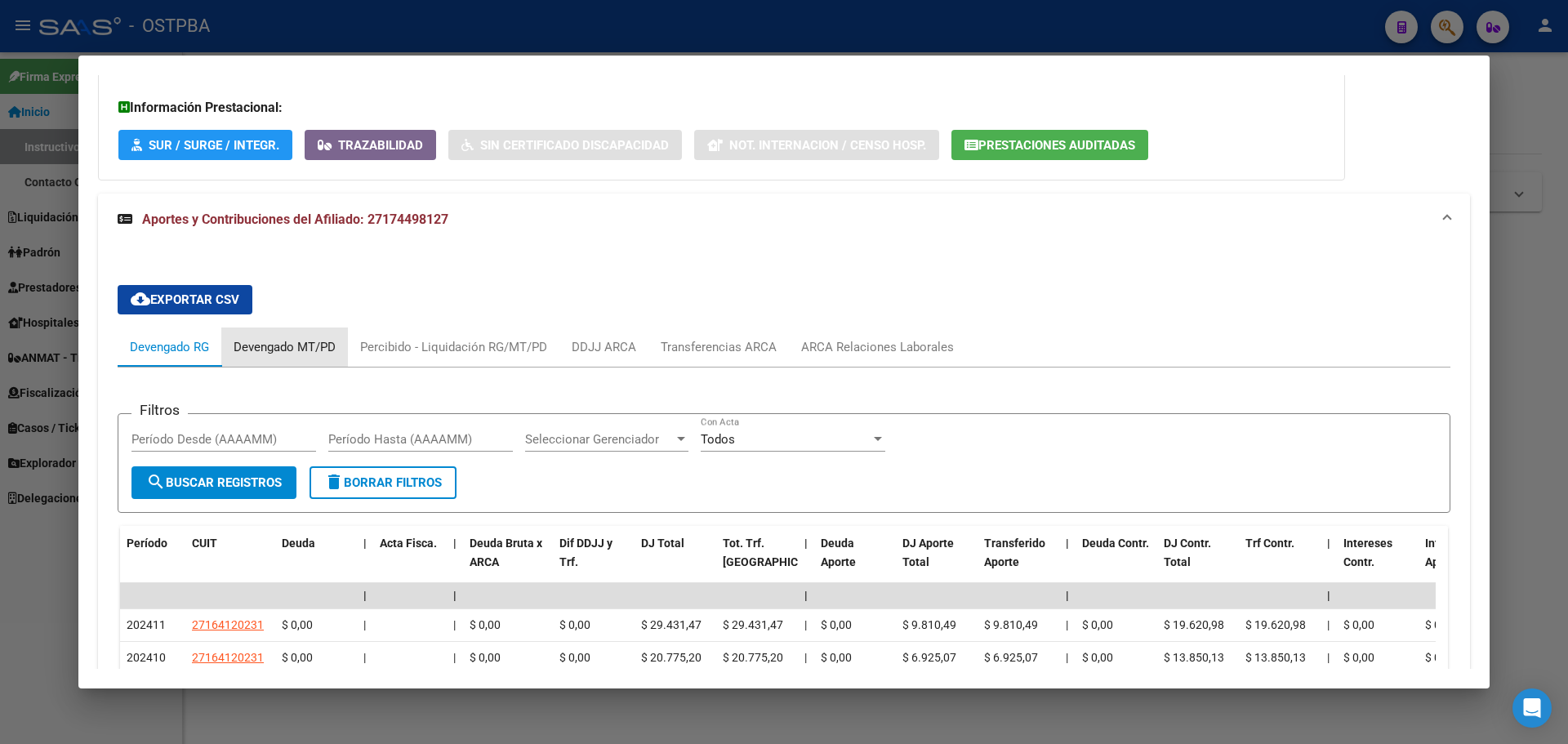
click at [290, 346] on div "Devengado MT/PD" at bounding box center [284, 347] width 102 height 18
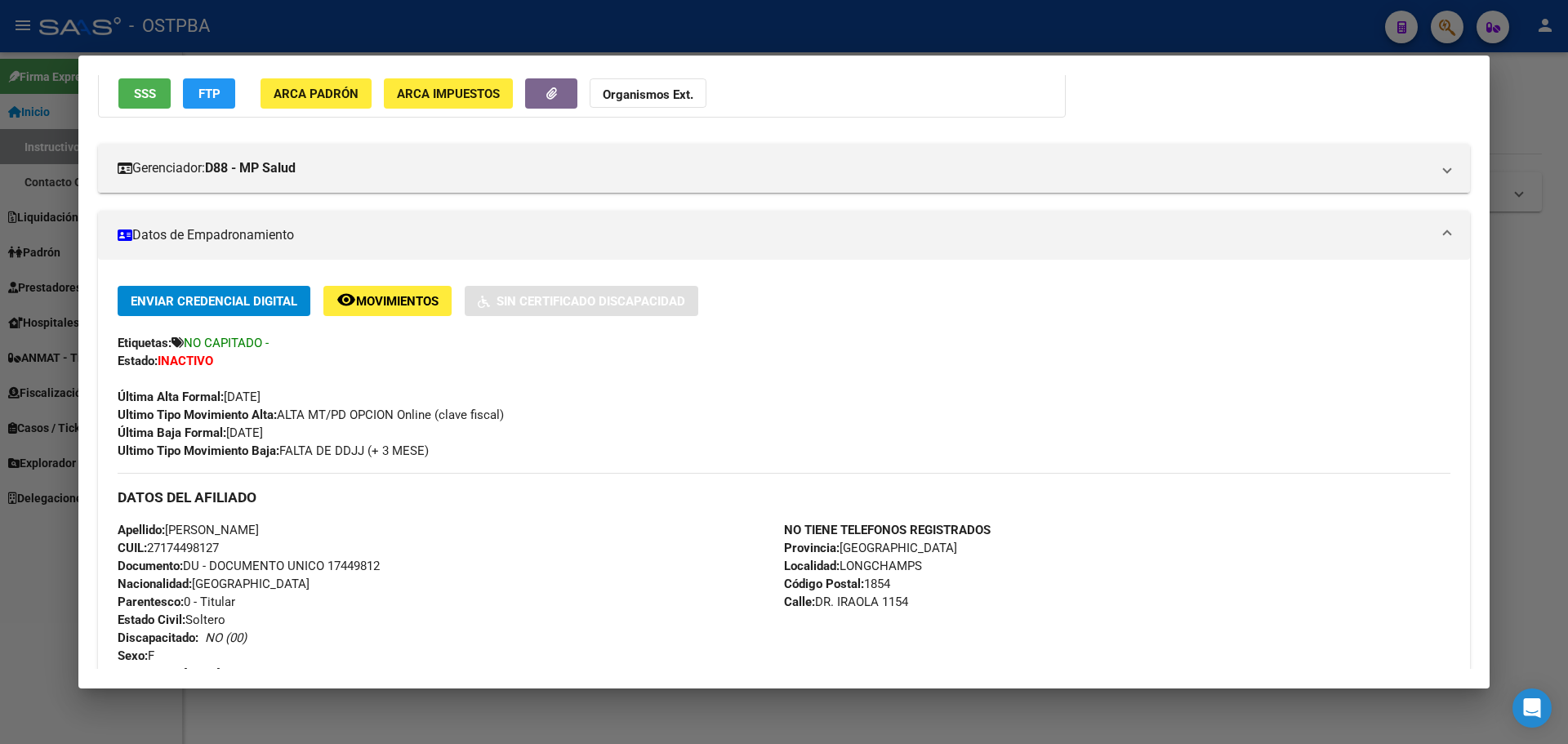
scroll to position [327, 0]
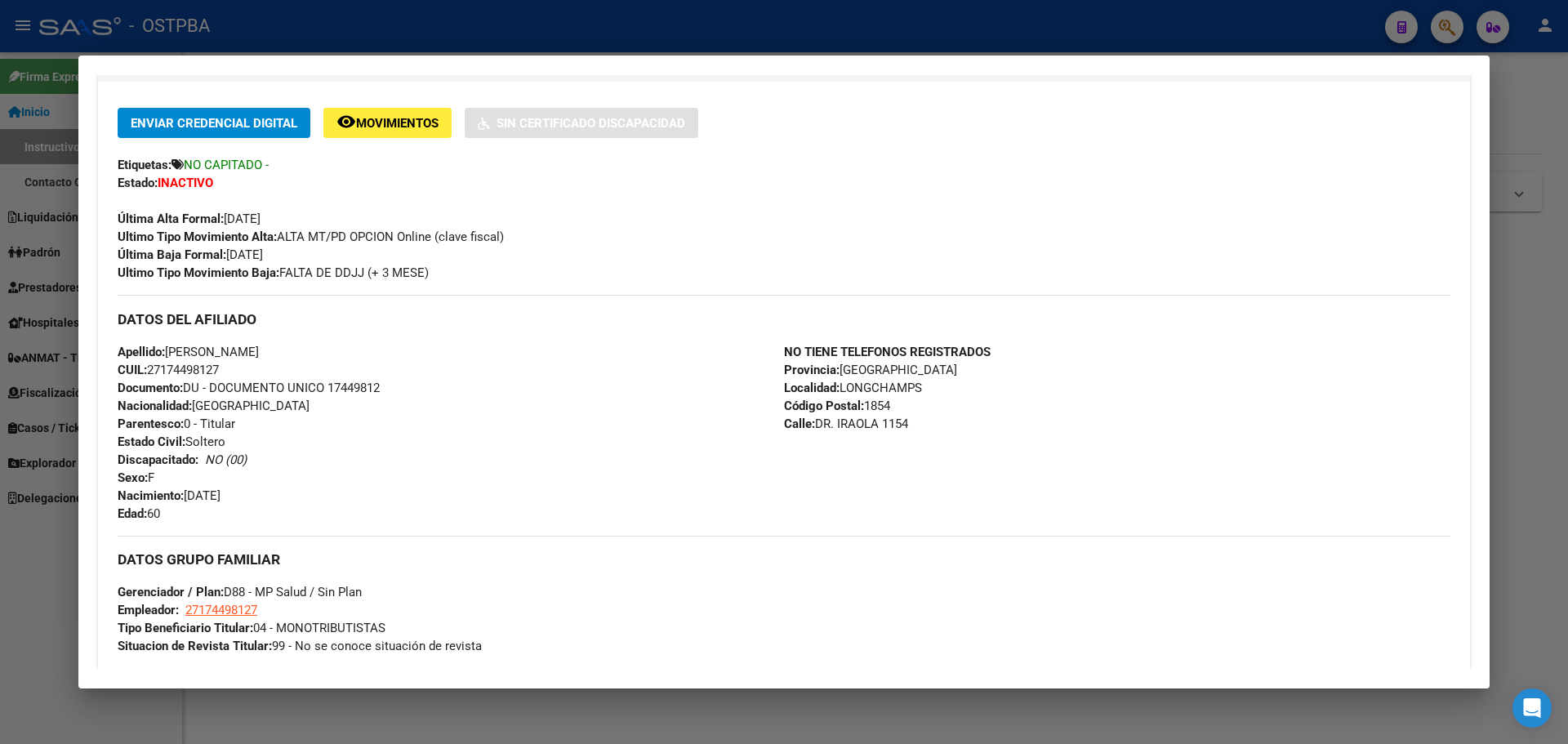
drag, startPoint x: 284, startPoint y: 231, endPoint x: 557, endPoint y: 259, distance: 274.4
click at [557, 259] on div "Enviar Credencial Digital remove_red_eye Movimientos Sin Certificado Discapacid…" at bounding box center [784, 194] width 1332 height 174
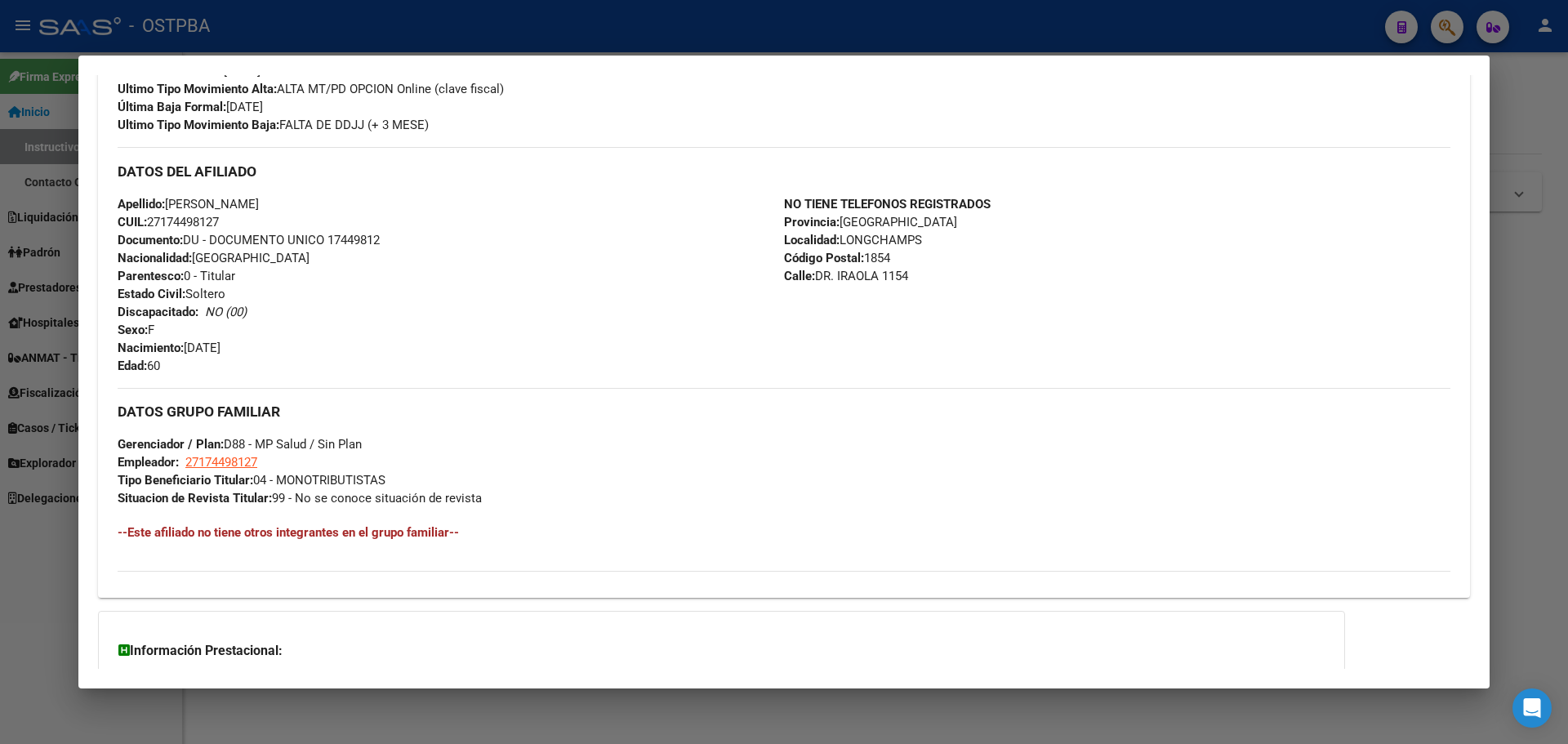
scroll to position [490, 0]
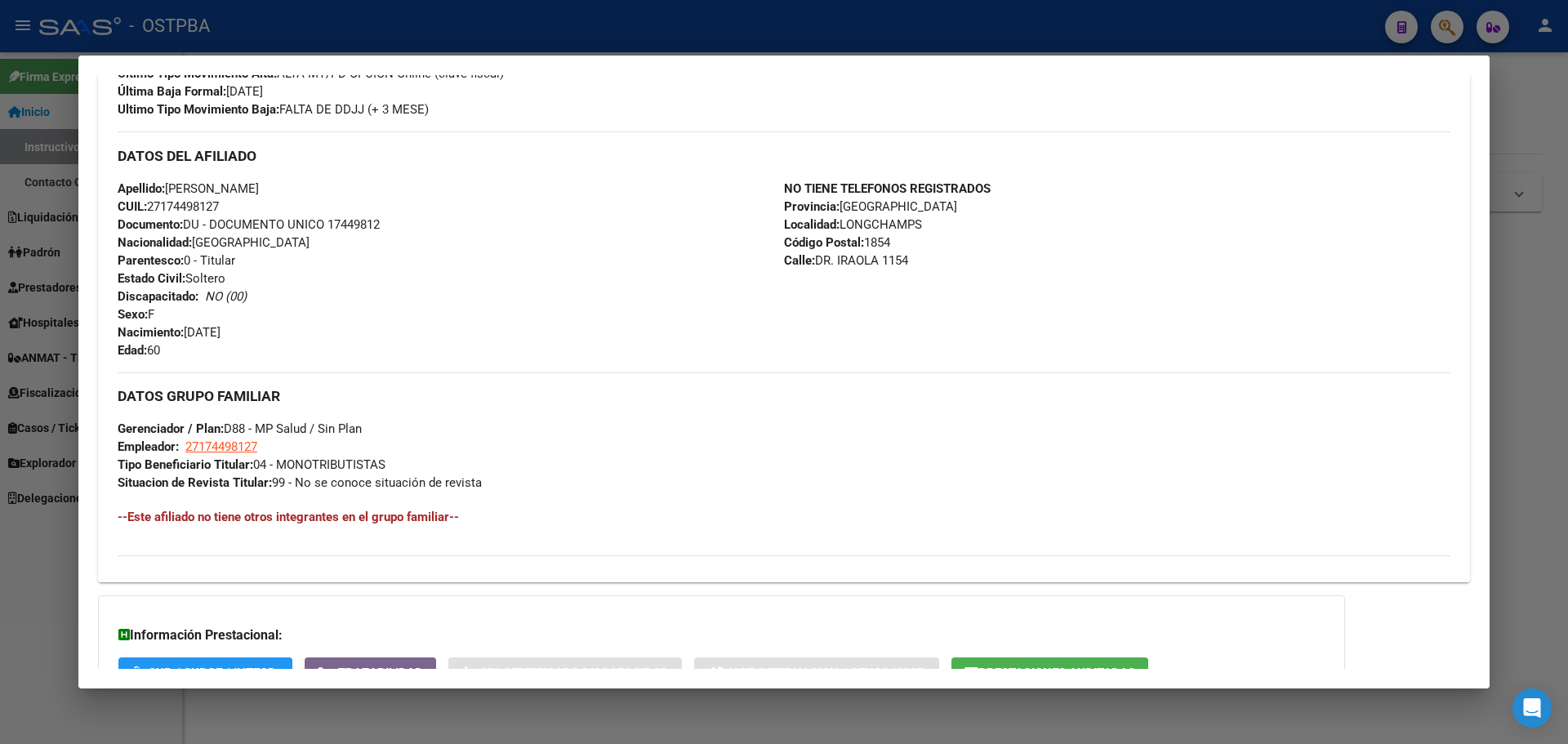
drag, startPoint x: 189, startPoint y: 473, endPoint x: 413, endPoint y: 457, distance: 224.6
click at [413, 457] on div "DATOS GRUPO FAMILIAR Gerenciador / Plan: D88 - MP Salud / Sin Plan Empleador: 2…" at bounding box center [784, 433] width 1332 height 120
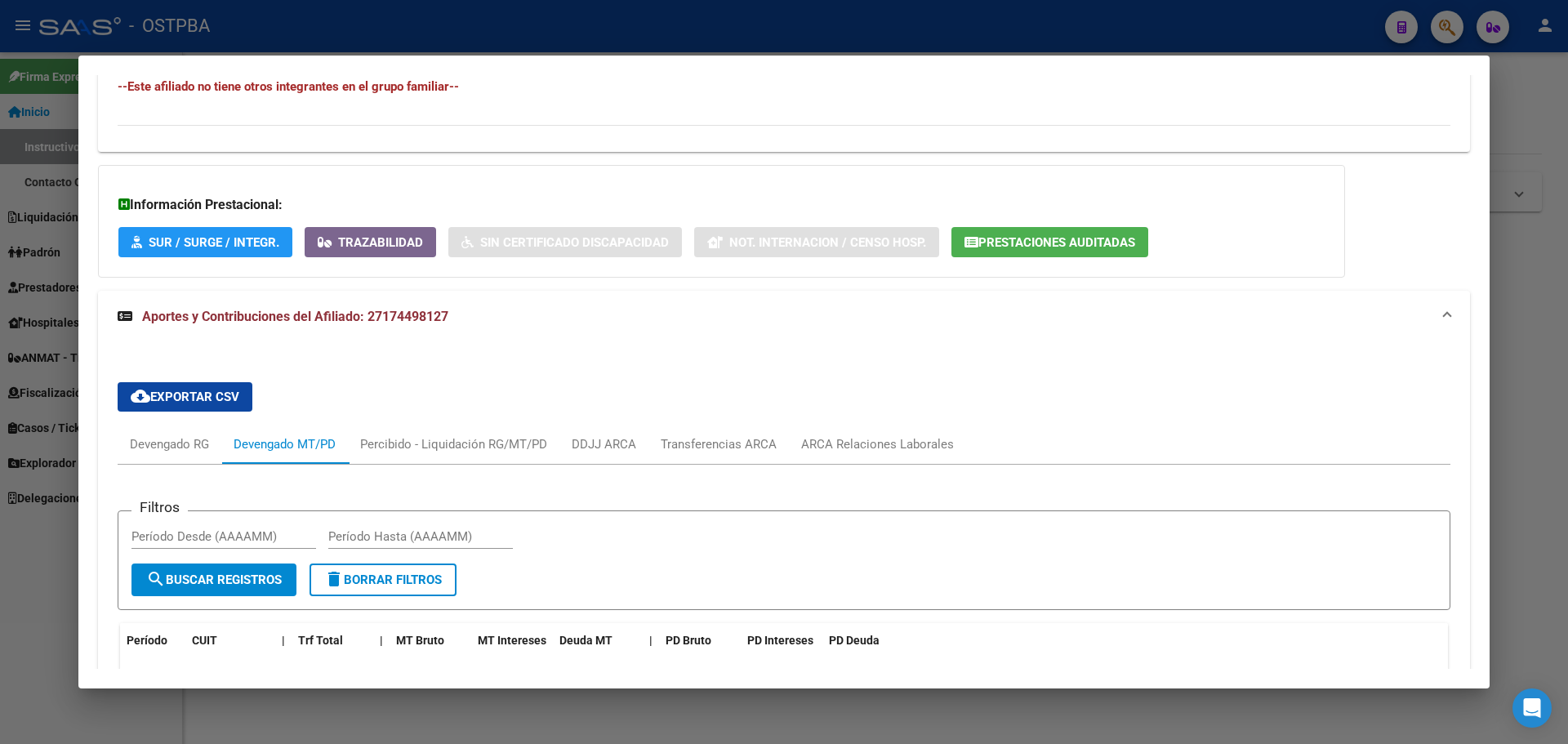
scroll to position [899, 0]
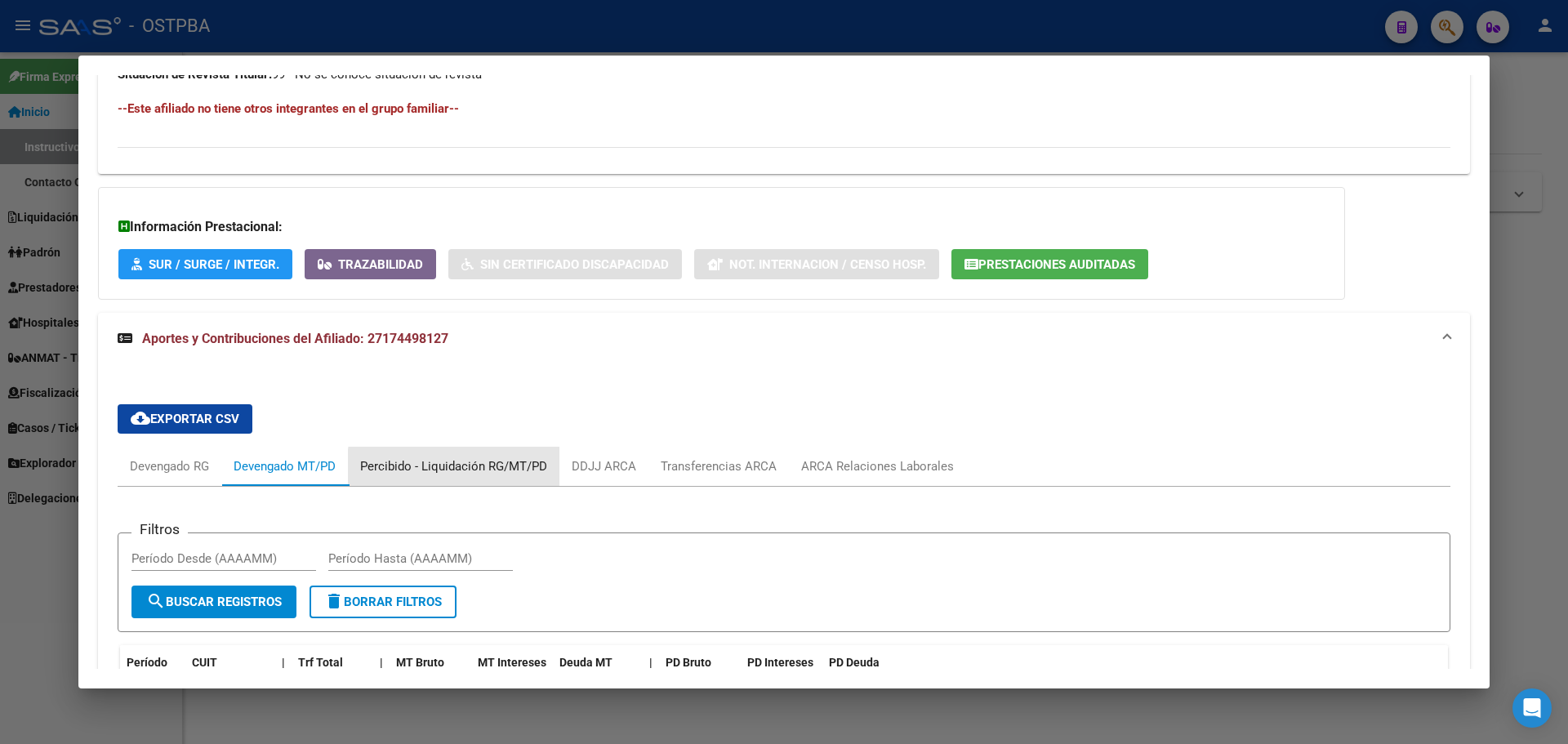
click at [483, 470] on div "Percibido - Liquidación RG/MT/PD" at bounding box center [453, 466] width 187 height 18
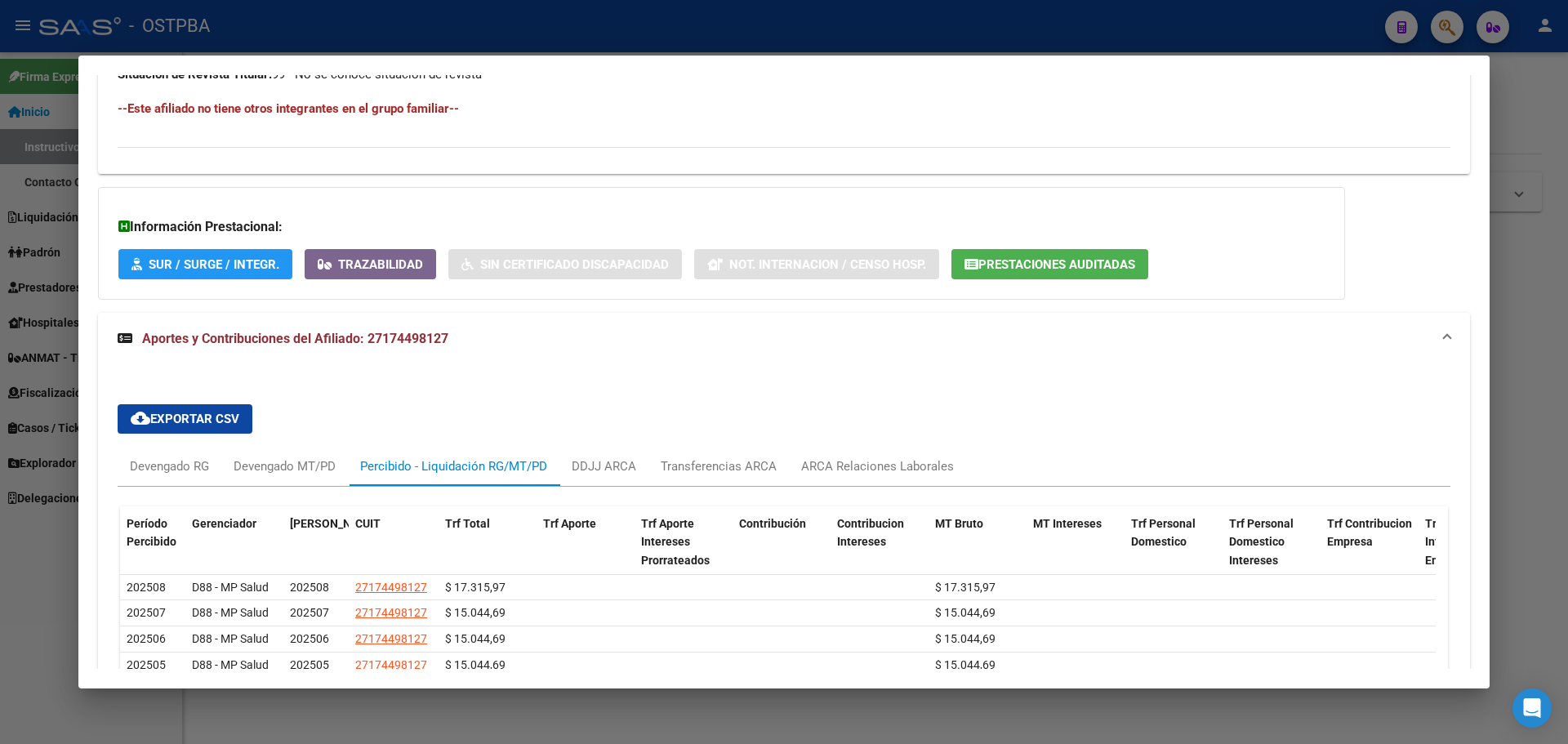
scroll to position [980, 0]
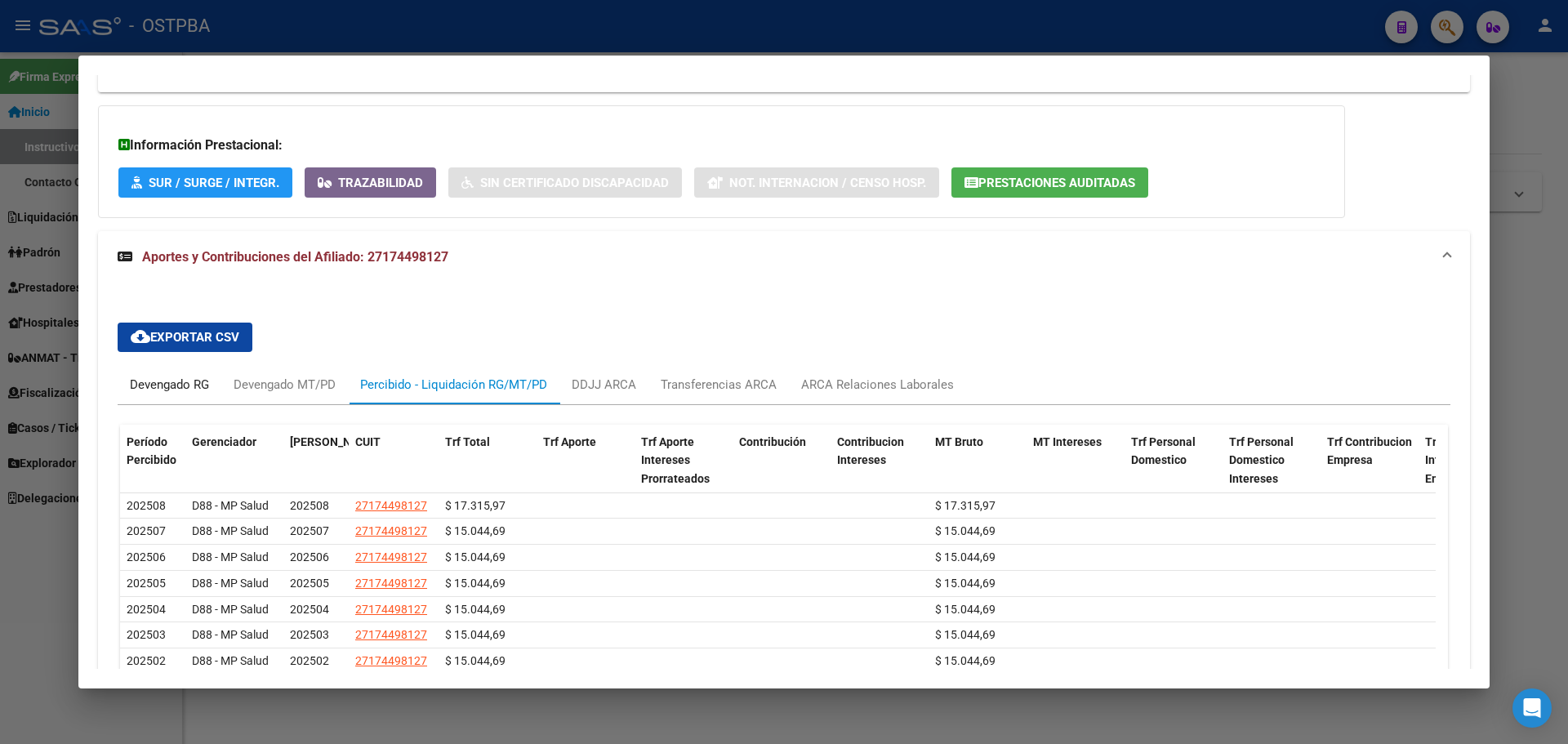
click at [156, 389] on div "Devengado RG" at bounding box center [169, 384] width 79 height 18
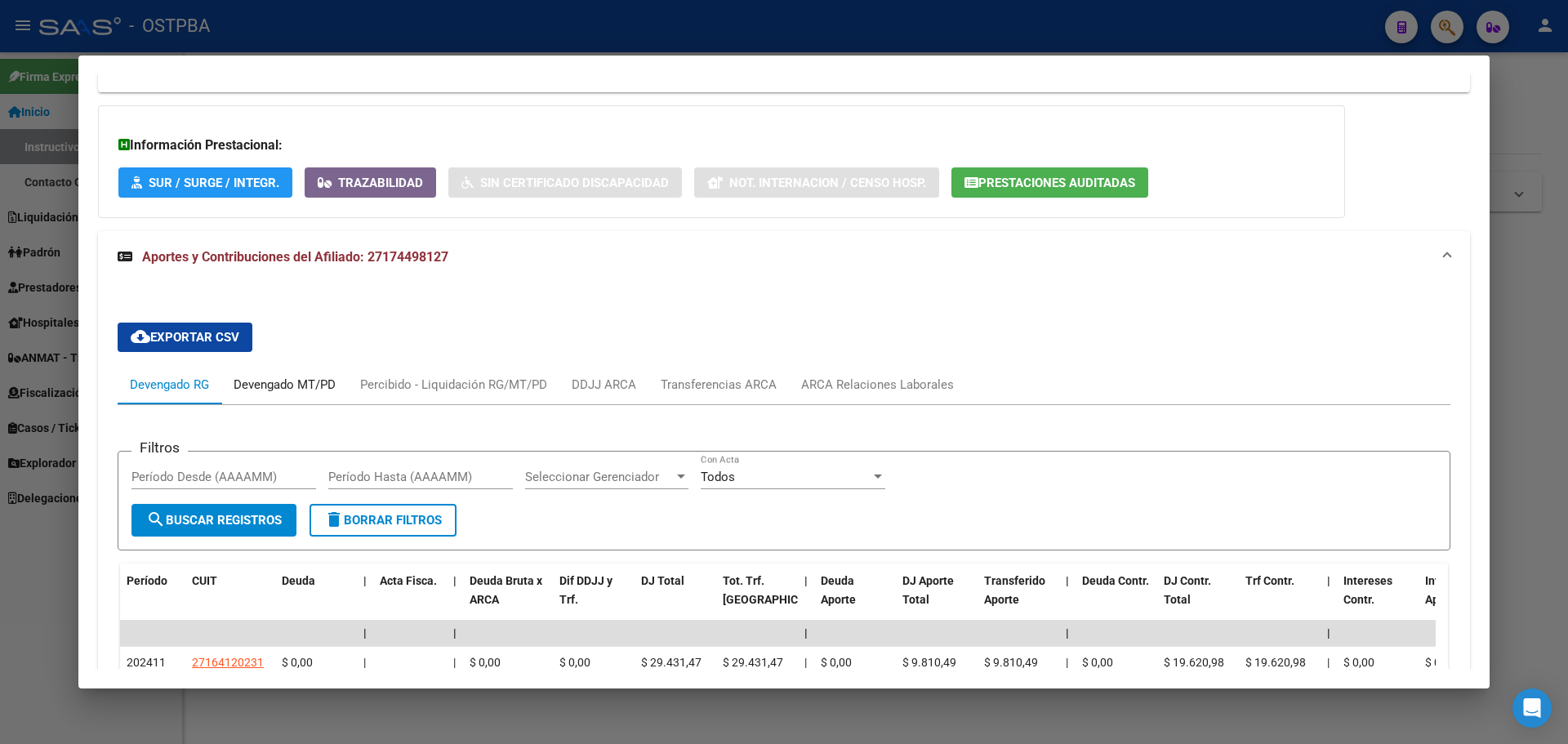
click at [270, 380] on div "Devengado MT/PD" at bounding box center [284, 384] width 102 height 18
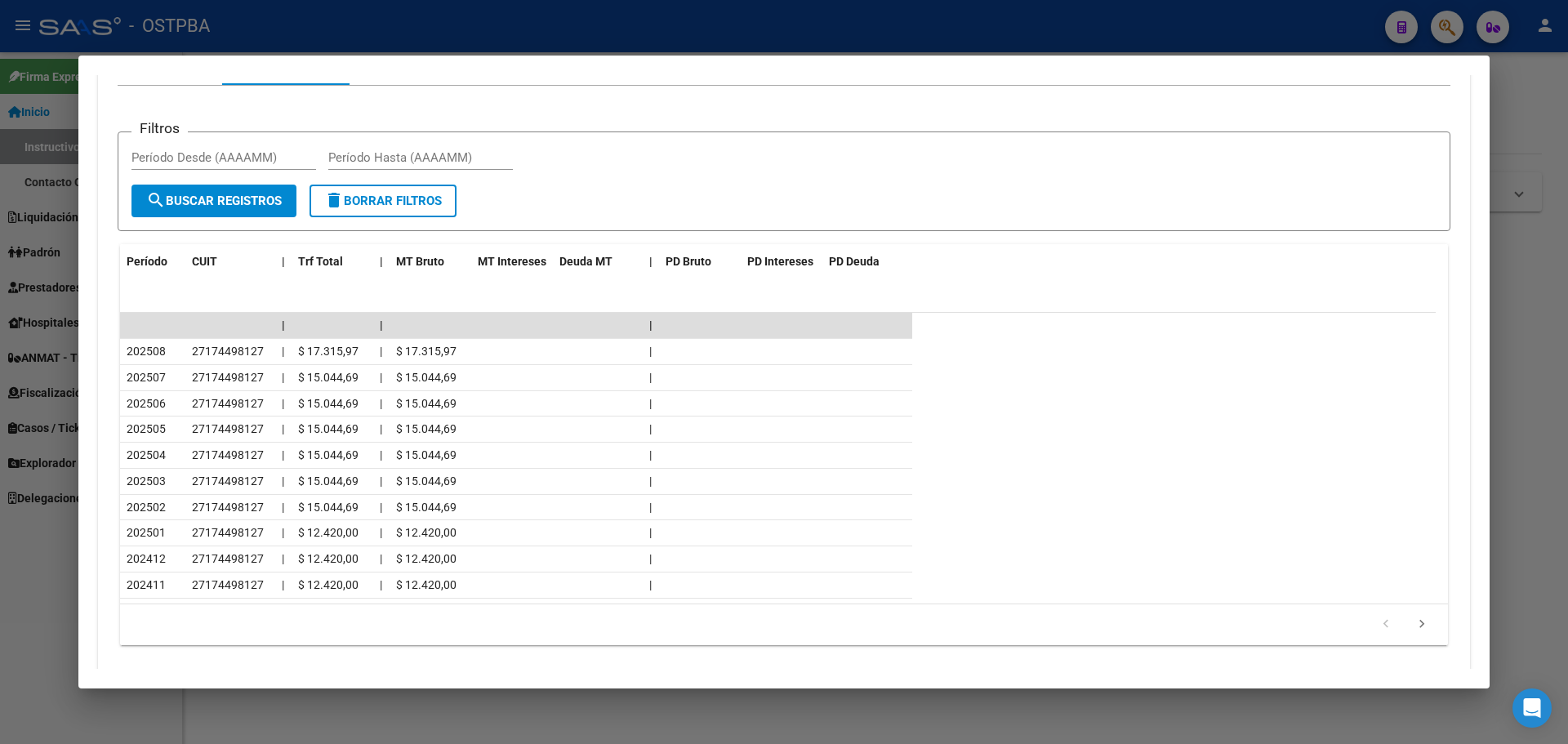
scroll to position [1307, 0]
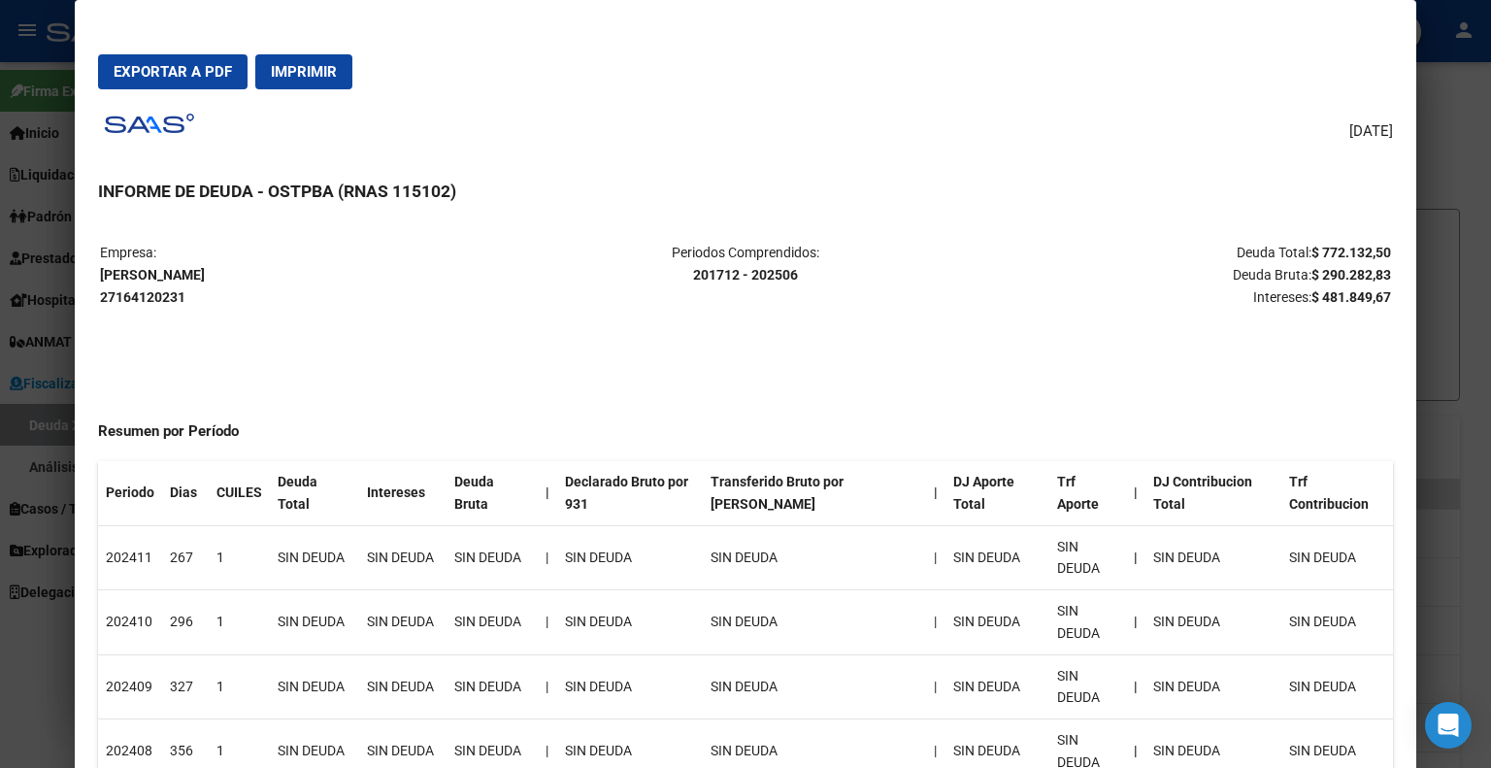
scroll to position [97, 0]
